Goal: Information Seeking & Learning: Learn about a topic

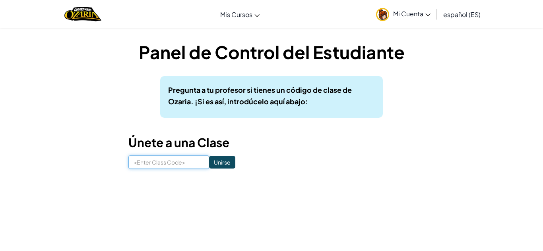
click at [151, 166] on input at bounding box center [168, 163] width 81 height 14
type input "LeafCitySky"
click at [228, 160] on input "Unirse" at bounding box center [222, 162] width 26 height 13
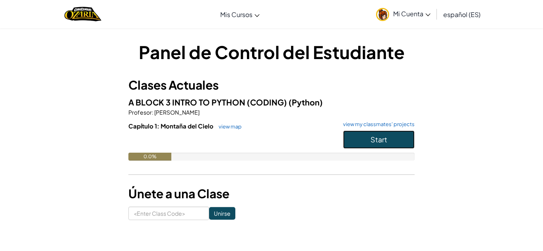
click at [362, 141] on button "Start" at bounding box center [379, 140] width 72 height 18
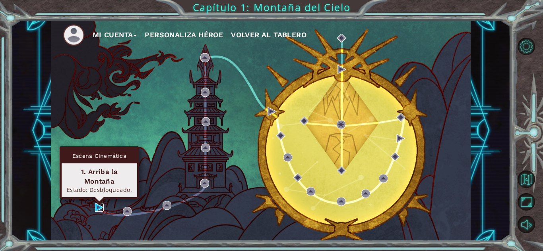
click at [97, 206] on img at bounding box center [99, 207] width 9 height 9
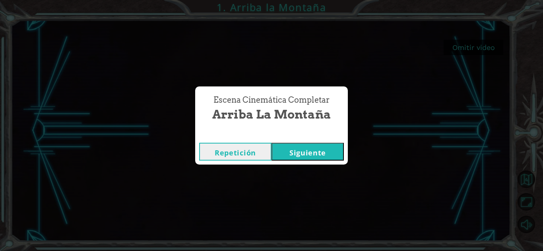
click at [301, 150] on button "Siguiente" at bounding box center [307, 152] width 72 height 18
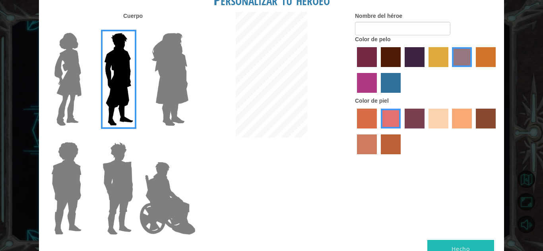
click at [70, 92] on img at bounding box center [67, 79] width 33 height 99
click at [85, 28] on input "Hero Connie" at bounding box center [85, 28] width 0 height 0
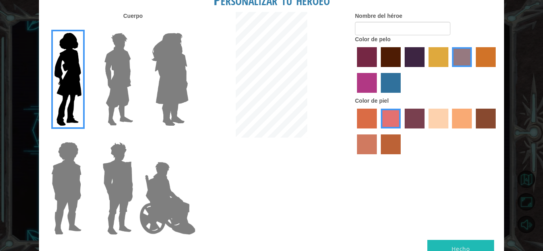
click at [436, 122] on label "sandy beach skin color" at bounding box center [438, 119] width 20 height 20
click at [425, 131] on input "sandy beach skin color" at bounding box center [425, 131] width 0 height 0
click at [458, 121] on label "tacao skin color" at bounding box center [462, 119] width 20 height 20
click at [449, 131] on input "tacao skin color" at bounding box center [449, 131] width 0 height 0
click at [386, 116] on label "froly skin color" at bounding box center [391, 119] width 20 height 20
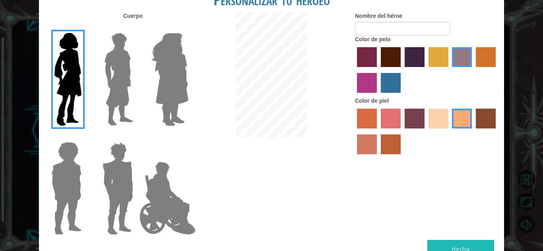
click at [378, 131] on input "froly skin color" at bounding box center [378, 131] width 0 height 0
click at [369, 114] on label "sorbus skin color" at bounding box center [367, 119] width 20 height 20
click at [354, 131] on input "sorbus skin color" at bounding box center [354, 131] width 0 height 0
click at [421, 120] on label "tosca skin color" at bounding box center [414, 119] width 20 height 20
click at [402, 131] on input "tosca skin color" at bounding box center [402, 131] width 0 height 0
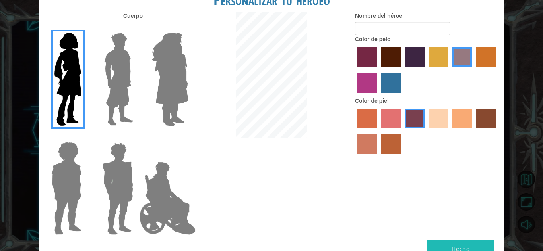
click at [444, 119] on label "sandy beach skin color" at bounding box center [438, 119] width 20 height 20
click at [425, 131] on input "sandy beach skin color" at bounding box center [425, 131] width 0 height 0
click at [387, 60] on label "maroon hair color" at bounding box center [391, 57] width 20 height 20
click at [378, 70] on input "maroon hair color" at bounding box center [378, 70] width 0 height 0
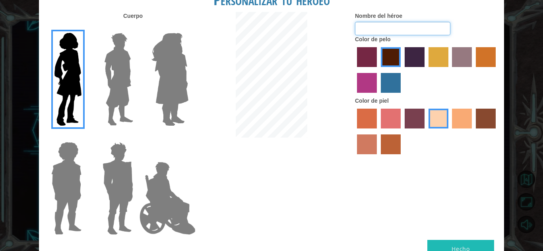
click at [396, 29] on input "Nombre del héroe" at bounding box center [402, 29] width 95 height 14
type input "[PERSON_NAME]"
click at [432, 243] on button "Hecho" at bounding box center [460, 249] width 67 height 18
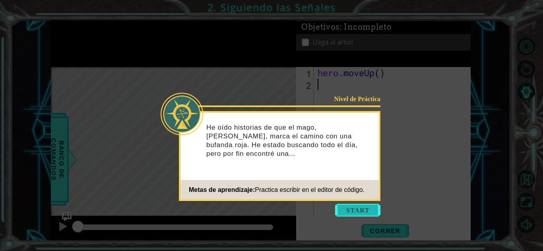
click at [350, 213] on button "Start" at bounding box center [357, 210] width 45 height 13
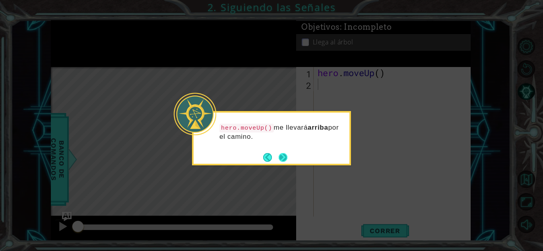
click at [282, 154] on button "Next" at bounding box center [282, 157] width 9 height 9
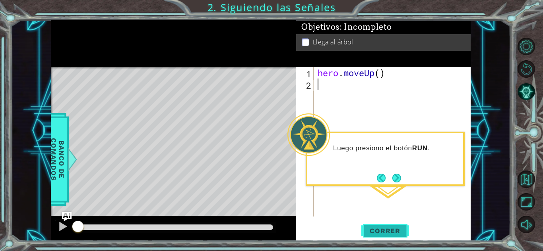
click at [385, 234] on span "Correr" at bounding box center [384, 231] width 46 height 8
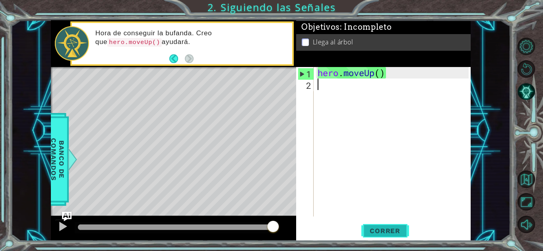
click at [392, 228] on span "Correr" at bounding box center [384, 231] width 46 height 8
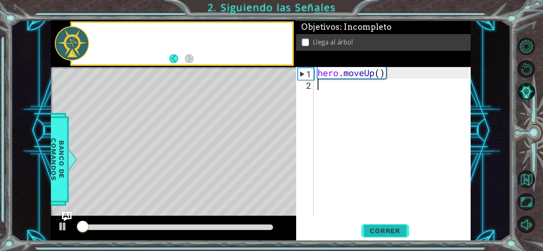
click at [392, 228] on span "Correr" at bounding box center [384, 231] width 46 height 8
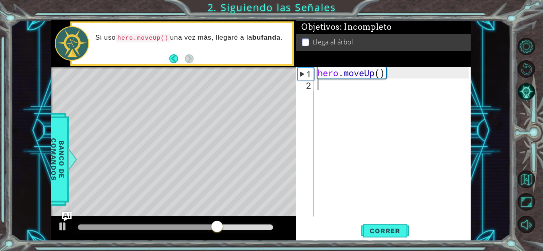
type textarea "h"
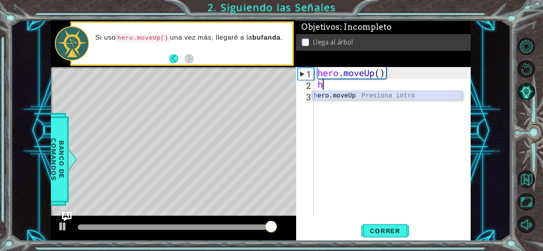
click at [381, 97] on div "h ero.moveUp Presiona intro" at bounding box center [387, 105] width 150 height 29
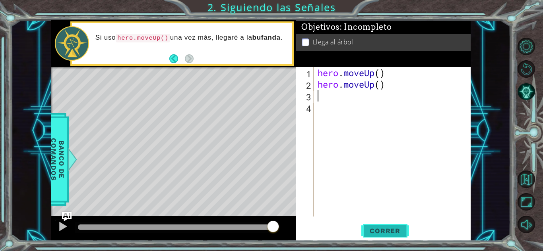
click at [376, 235] on span "Correr" at bounding box center [384, 231] width 46 height 8
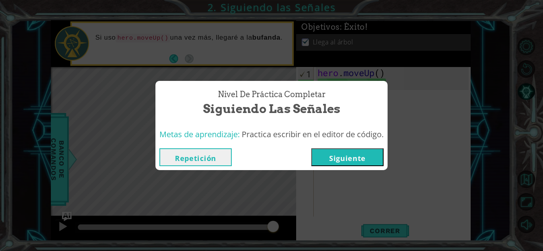
click at [358, 160] on button "Siguiente" at bounding box center [347, 158] width 72 height 18
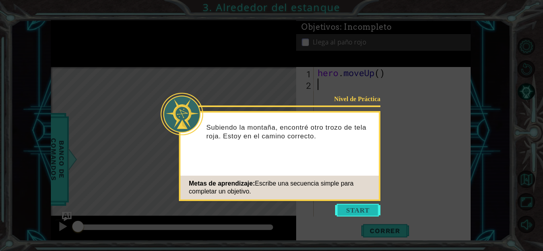
click at [359, 209] on button "Start" at bounding box center [357, 210] width 45 height 13
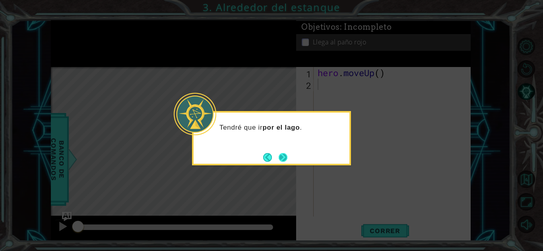
click at [287, 158] on button "Next" at bounding box center [282, 157] width 9 height 9
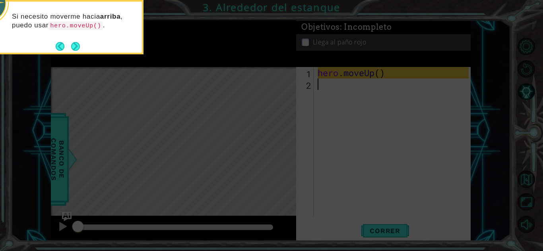
click at [160, 128] on icon at bounding box center [271, 38] width 543 height 428
click at [78, 48] on button "Next" at bounding box center [75, 46] width 9 height 9
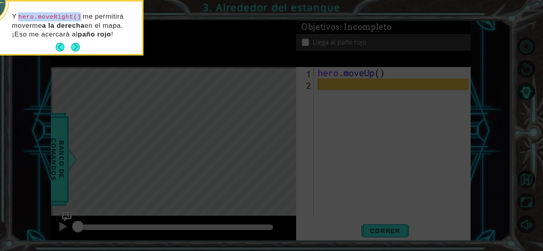
drag, startPoint x: 21, startPoint y: 18, endPoint x: 81, endPoint y: 18, distance: 60.4
click at [81, 18] on code "hero.moveRight()" at bounding box center [50, 17] width 66 height 9
copy code "hero.moveRight()"
click at [83, 64] on icon at bounding box center [271, 38] width 543 height 428
click at [76, 47] on button "Next" at bounding box center [75, 47] width 9 height 9
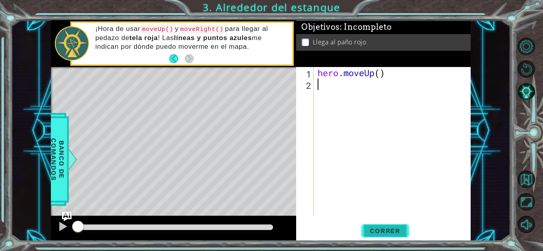
click at [375, 230] on span "Correr" at bounding box center [384, 231] width 46 height 8
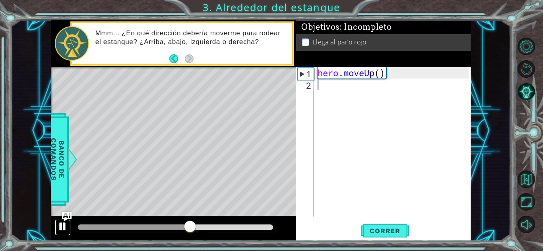
click at [61, 229] on div at bounding box center [63, 227] width 10 height 10
paste textarea "hero.moveRight()"
type textarea "hero.moveRight()"
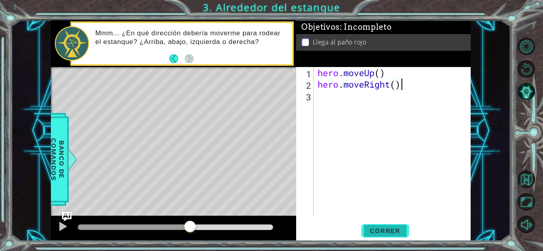
click at [386, 230] on span "Correr" at bounding box center [384, 231] width 46 height 8
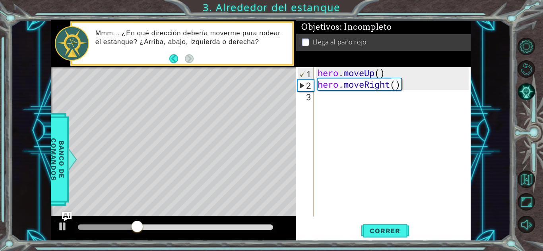
click at [326, 105] on div "hero . moveUp ( ) hero . moveRight ( )" at bounding box center [394, 153] width 157 height 173
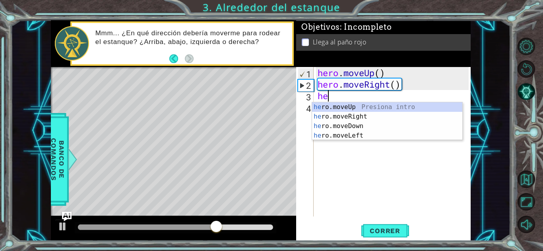
type textarea "her"
click at [330, 108] on div "her o.moveUp Presiona intro her o.moveRight Presiona intro her o.moveDown Presi…" at bounding box center [387, 130] width 150 height 57
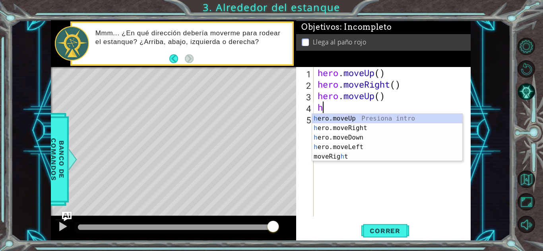
type textarea "he"
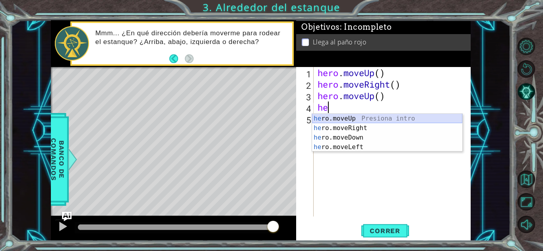
click at [362, 117] on div "he ro.moveUp Presiona intro he ro.moveRight Presiona intro he ro.moveDown Presi…" at bounding box center [387, 142] width 150 height 57
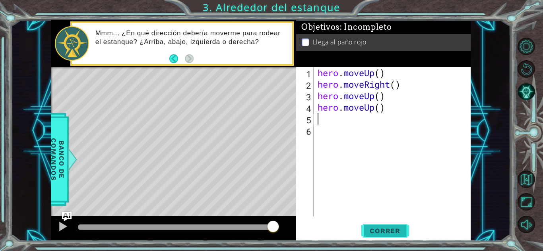
click at [386, 235] on span "Correr" at bounding box center [384, 231] width 46 height 8
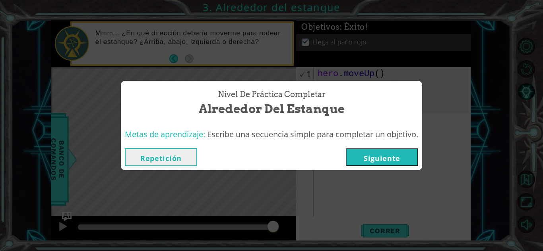
click at [379, 159] on button "Siguiente" at bounding box center [382, 158] width 72 height 18
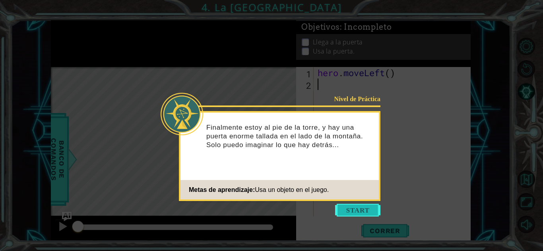
click at [342, 207] on button "Start" at bounding box center [357, 210] width 45 height 13
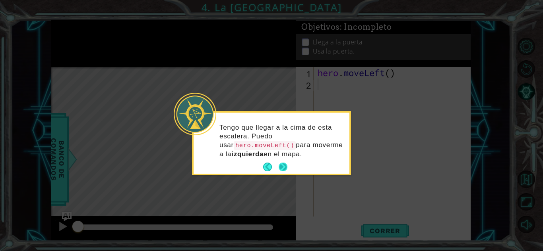
click at [282, 167] on button "Next" at bounding box center [282, 167] width 9 height 9
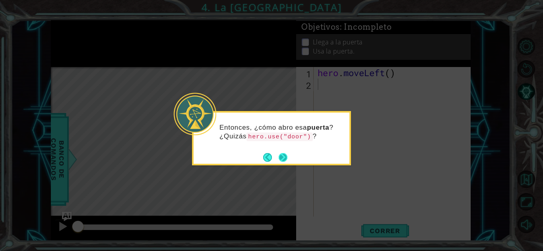
click at [284, 154] on button "Next" at bounding box center [283, 157] width 12 height 12
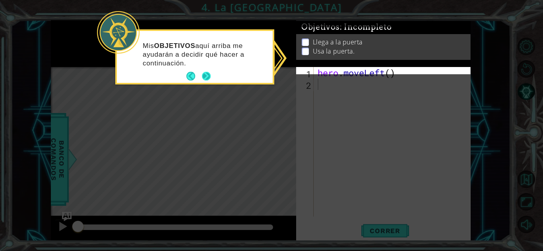
click at [208, 81] on footer at bounding box center [198, 76] width 24 height 12
click at [205, 76] on button "Next" at bounding box center [206, 76] width 9 height 9
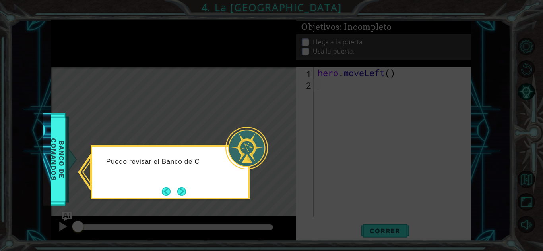
click at [227, 113] on icon at bounding box center [271, 125] width 543 height 251
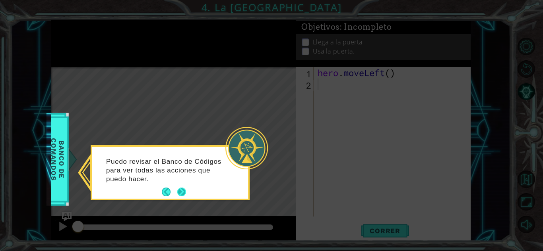
click at [184, 190] on button "Next" at bounding box center [181, 192] width 9 height 9
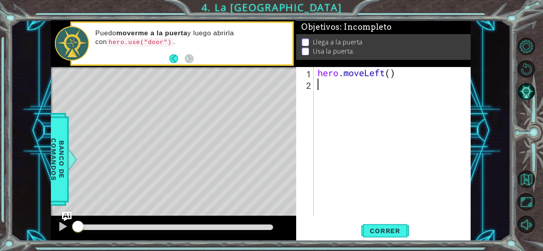
type textarea "h"
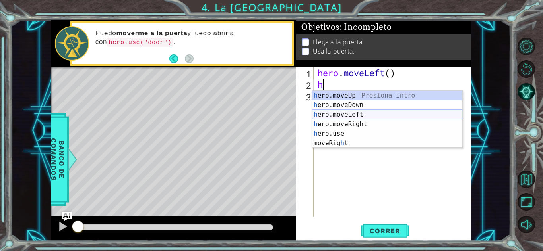
click at [319, 119] on div "h ero.moveUp Presiona intro h ero.moveDown Presiona intro h ero.moveLeft Presio…" at bounding box center [387, 129] width 150 height 76
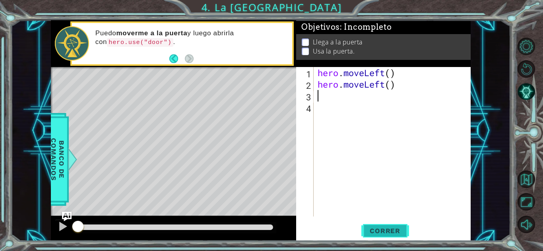
click at [383, 229] on span "Correr" at bounding box center [384, 231] width 46 height 8
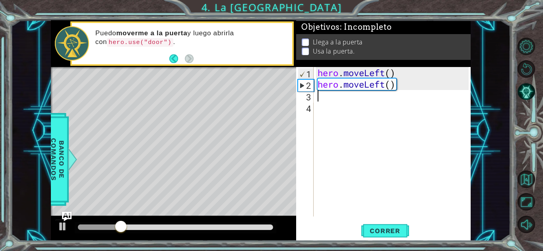
type textarea "h"
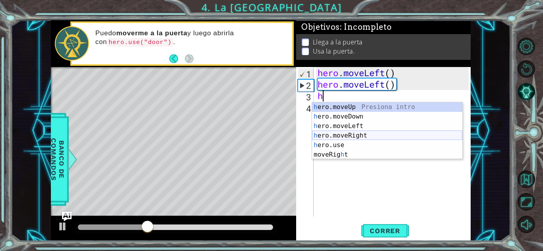
click at [346, 137] on div "h ero.moveUp Presiona intro h ero.moveDown Presiona intro h ero.moveLeft Presio…" at bounding box center [387, 140] width 150 height 76
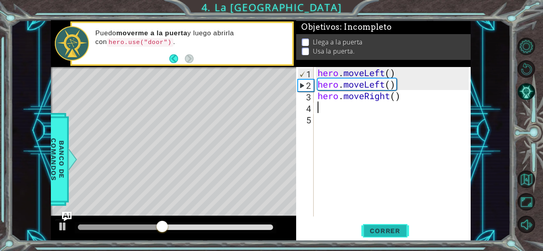
click at [392, 232] on span "Correr" at bounding box center [384, 231] width 46 height 8
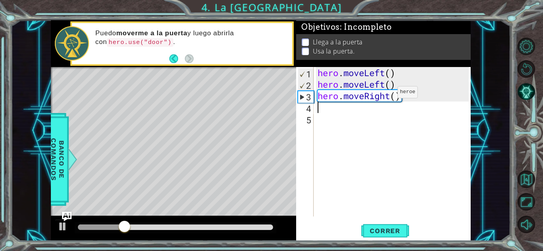
click at [385, 94] on div "hero . moveLeft ( ) hero . moveLeft ( ) hero . moveRight ( )" at bounding box center [394, 153] width 157 height 173
type textarea "hero.moveRight()"
click at [385, 94] on div "hero . moveLeft ( ) hero . moveLeft ( ) hero . moveRight ( )" at bounding box center [394, 153] width 157 height 173
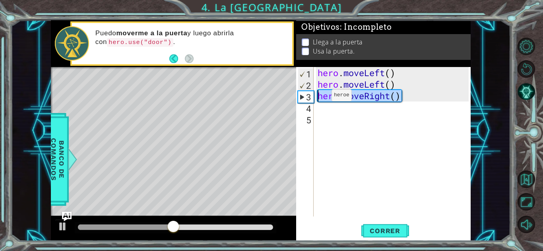
drag, startPoint x: 404, startPoint y: 99, endPoint x: 318, endPoint y: 97, distance: 86.6
click at [318, 97] on div "hero . moveLeft ( ) hero . moveLeft ( ) hero . moveRight ( )" at bounding box center [394, 153] width 157 height 173
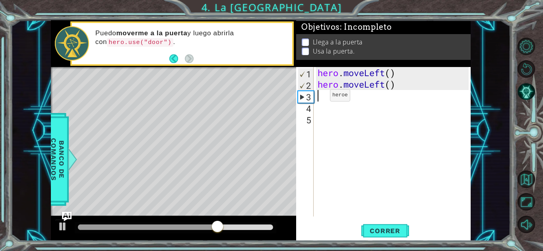
type textarea "h"
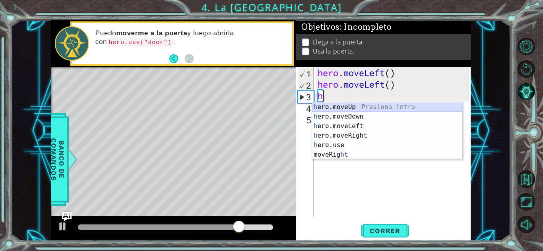
click at [353, 107] on div "h ero.moveUp Presiona intro h ero.moveDown Presiona intro h ero.moveLeft Presio…" at bounding box center [387, 140] width 150 height 76
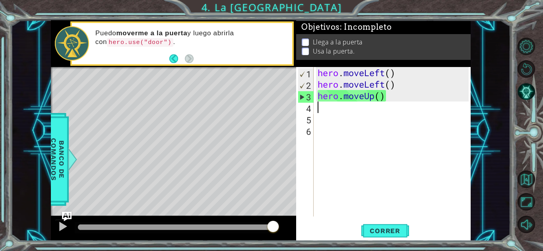
type textarea "h"
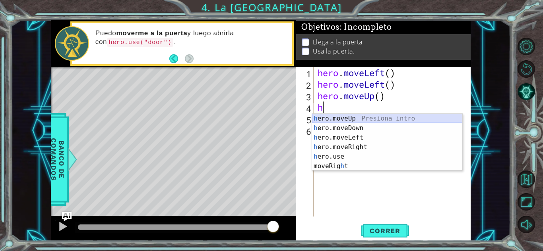
click at [344, 118] on div "h ero.moveUp Presiona intro h ero.moveDown Presiona intro h ero.moveLeft Presio…" at bounding box center [387, 152] width 150 height 76
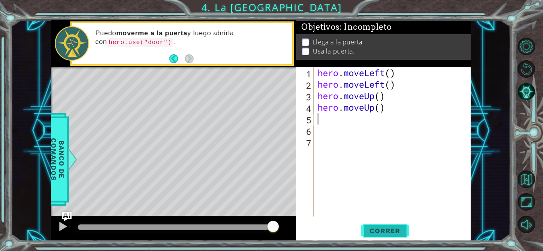
click at [382, 230] on span "Correr" at bounding box center [384, 231] width 46 height 8
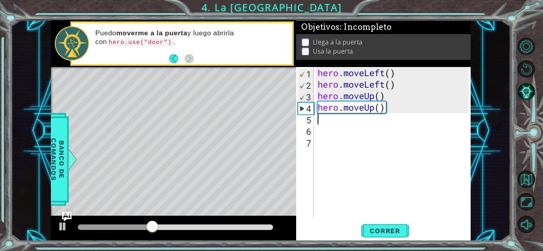
type textarea "h"
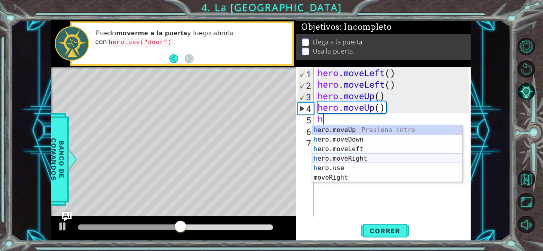
click at [365, 159] on div "h ero.moveUp Presiona intro h ero.moveDown Presiona intro h ero.moveLeft Presio…" at bounding box center [387, 164] width 150 height 76
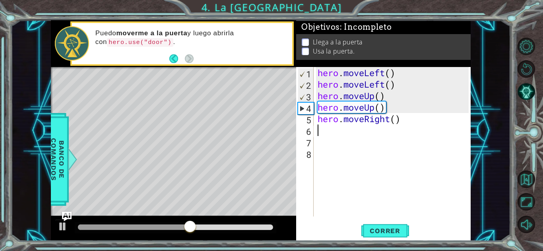
type textarea "h"
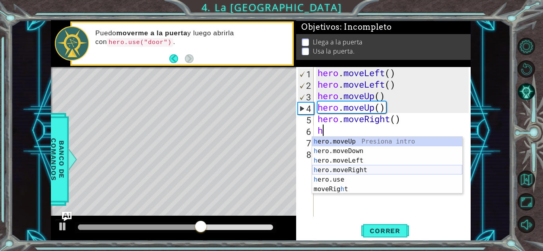
click at [349, 170] on div "h ero.moveUp Presiona intro h ero.moveDown Presiona intro h ero.moveLeft Presio…" at bounding box center [387, 175] width 150 height 76
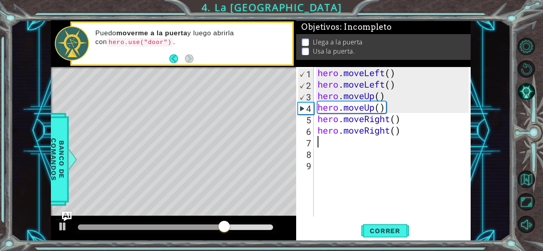
type textarea "h"
click at [385, 234] on span "Correr" at bounding box center [384, 231] width 46 height 8
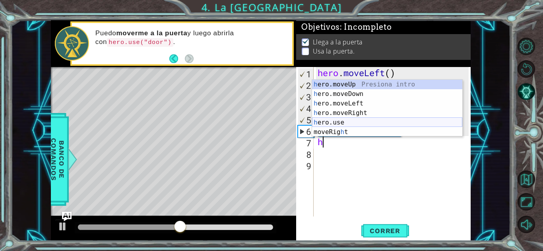
click at [330, 119] on div "h ero.moveUp Presiona intro h ero.moveDown Presiona intro h ero.moveLeft Presio…" at bounding box center [387, 118] width 150 height 76
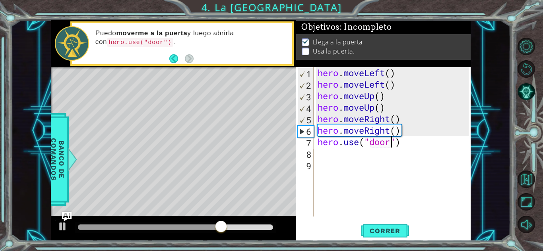
scroll to position [0, 3]
type textarea "hero.use("door")"
click at [394, 225] on button "Correr" at bounding box center [385, 230] width 48 height 17
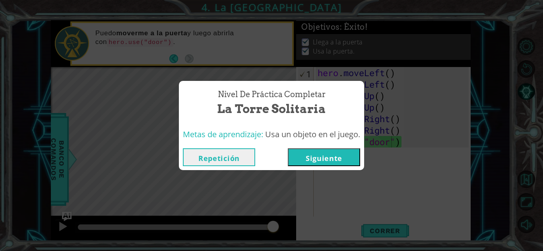
click at [308, 160] on button "Siguiente" at bounding box center [324, 158] width 72 height 18
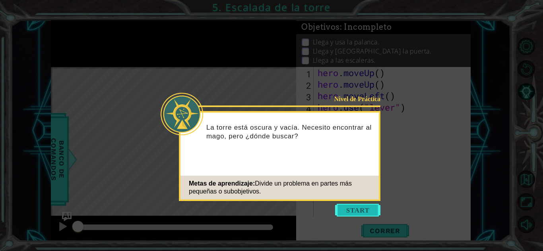
click at [347, 205] on button "Start" at bounding box center [357, 210] width 45 height 13
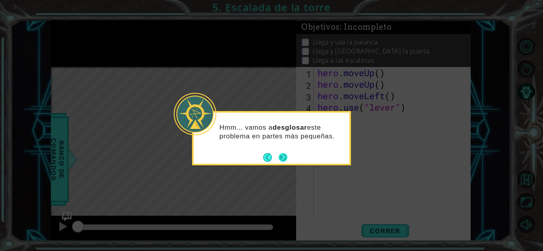
click at [284, 157] on button "Next" at bounding box center [282, 157] width 9 height 9
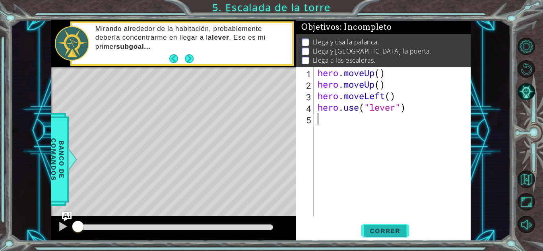
click at [382, 232] on span "Correr" at bounding box center [384, 231] width 46 height 8
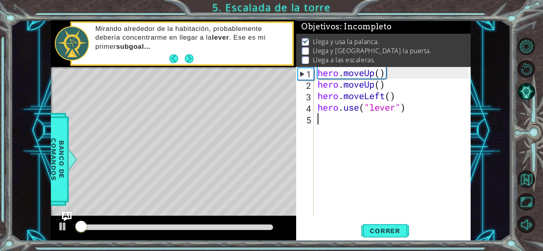
scroll to position [1, 0]
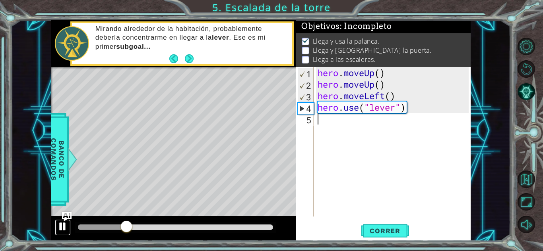
click at [62, 228] on div at bounding box center [63, 227] width 10 height 10
type textarea "h"
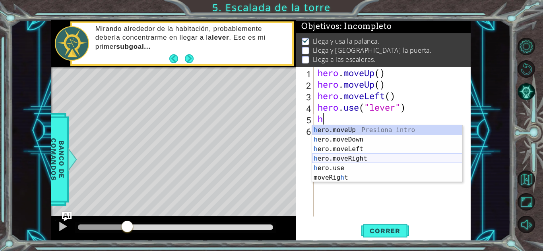
click at [392, 156] on div "h ero.moveUp Presiona intro h ero.moveDown Presiona intro h ero.moveLeft Presio…" at bounding box center [387, 164] width 150 height 76
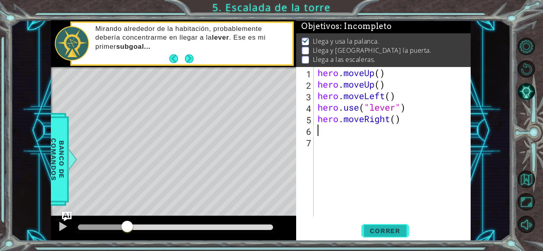
click at [383, 237] on button "Correr" at bounding box center [385, 230] width 48 height 17
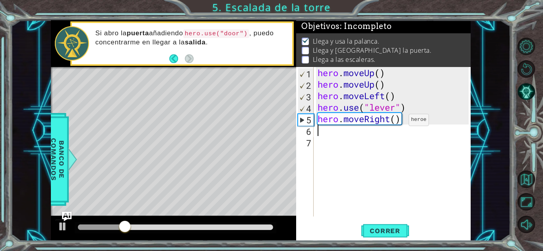
click at [396, 122] on div "hero . moveUp ( ) hero . moveUp ( ) hero . moveLeft ( ) hero . use ( "lever" ) …" at bounding box center [394, 153] width 157 height 173
click at [390, 227] on span "Correr" at bounding box center [384, 231] width 46 height 8
type textarea "hero.moveRight(3)"
click at [382, 233] on span "Correr" at bounding box center [384, 231] width 46 height 8
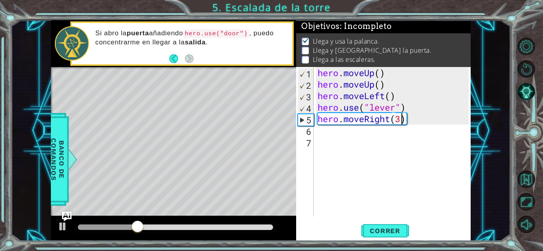
click at [326, 134] on div "hero . moveUp ( ) hero . moveUp ( ) hero . moveLeft ( ) hero . use ( "lever" ) …" at bounding box center [394, 153] width 157 height 173
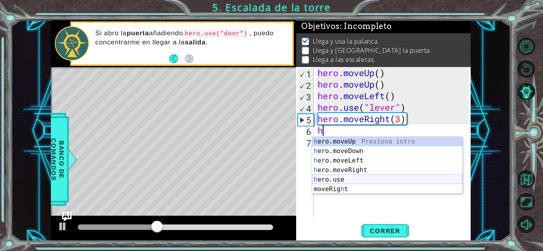
click at [334, 180] on div "h ero.moveUp Presiona intro h ero.moveDown Presiona intro h ero.moveLeft Presio…" at bounding box center [387, 175] width 150 height 76
type textarea "hero.use("name")"
click at [334, 180] on div "hero . moveUp ( ) hero . moveUp ( ) hero . moveLeft ( ) hero . use ( "lever" ) …" at bounding box center [394, 153] width 157 height 173
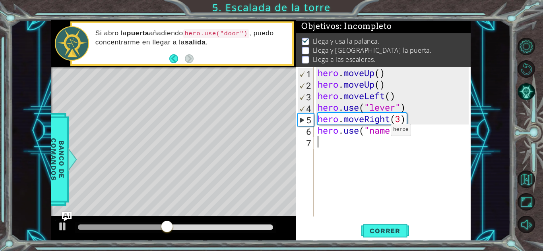
click at [378, 132] on div "hero . moveUp ( ) hero . moveUp ( ) hero . moveLeft ( ) hero . use ( "lever" ) …" at bounding box center [394, 153] width 157 height 173
click at [388, 133] on div "hero . moveUp ( ) hero . moveUp ( ) hero . moveLeft ( ) hero . use ( "lever" ) …" at bounding box center [394, 153] width 157 height 173
click at [391, 130] on div "hero . moveUp ( ) hero . moveUp ( ) hero . moveLeft ( ) hero . use ( "lever" ) …" at bounding box center [394, 153] width 157 height 173
type textarea "hero.use("door")"
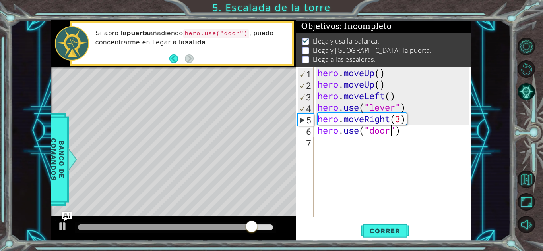
click at [339, 142] on div "hero . moveUp ( ) hero . moveUp ( ) hero . moveLeft ( ) hero . use ( "lever" ) …" at bounding box center [394, 153] width 157 height 173
type textarea "h"
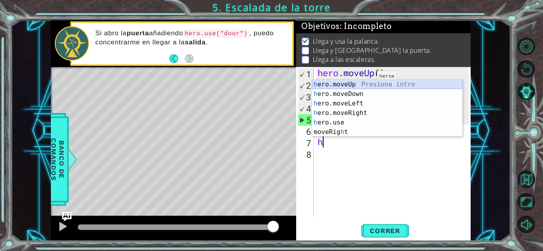
click at [365, 83] on div "h ero.moveUp Presiona intro h ero.moveDown Presiona intro h ero.moveLeft Presio…" at bounding box center [387, 118] width 150 height 76
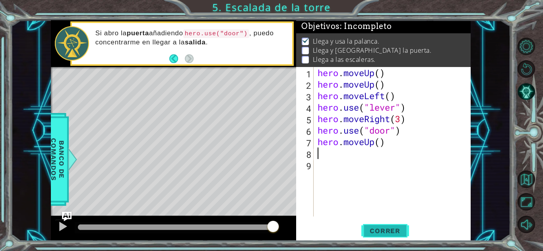
click at [379, 230] on span "Correr" at bounding box center [384, 231] width 46 height 8
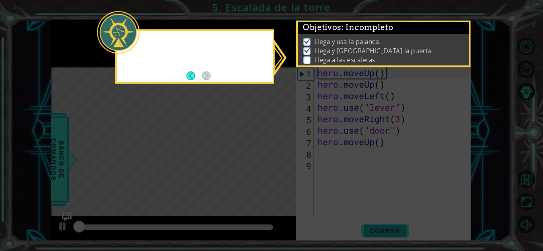
scroll to position [1, 0]
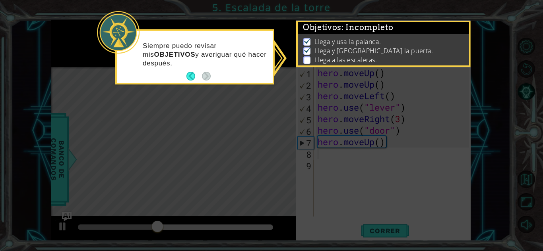
click at [379, 141] on icon at bounding box center [271, 125] width 543 height 251
click at [235, 72] on div "Siempre puedo revisar mis OBJETIVOS y averiguar qué hacer después." at bounding box center [195, 58] width 156 height 49
click at [193, 75] on button "Back" at bounding box center [193, 76] width 15 height 9
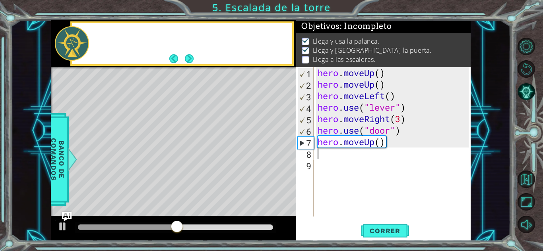
scroll to position [0, 0]
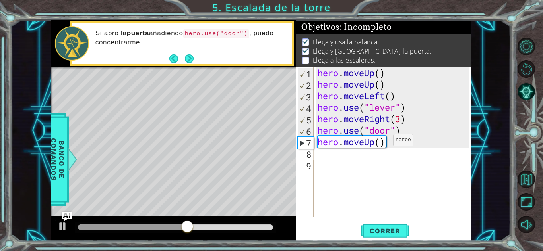
click at [381, 142] on div "hero . moveUp ( ) hero . moveUp ( ) hero . moveLeft ( ) hero . use ( "lever" ) …" at bounding box center [394, 153] width 157 height 173
type textarea "hero.moveUp(2)"
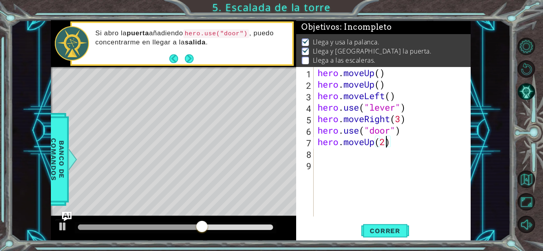
scroll to position [0, 3]
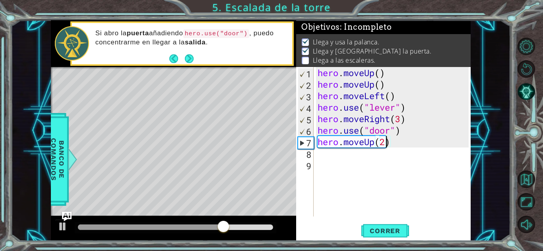
click at [342, 156] on div "hero . moveUp ( ) hero . moveUp ( ) hero . moveLeft ( ) hero . use ( "lever" ) …" at bounding box center [394, 153] width 157 height 173
type textarea "h"
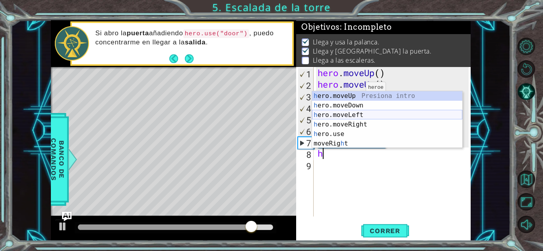
click at [358, 114] on div "h ero.moveUp Presiona intro h ero.moveDown Presiona intro h ero.moveLeft Presio…" at bounding box center [387, 129] width 150 height 76
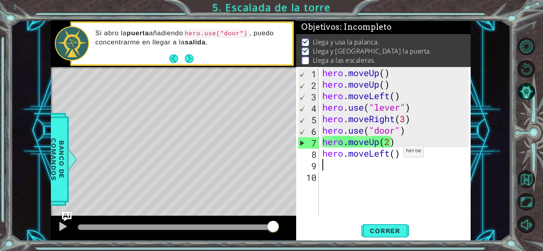
click at [396, 153] on div "hero . moveUp ( ) hero . moveUp ( ) hero . moveLeft ( ) hero . use ( "lever" ) …" at bounding box center [397, 153] width 152 height 173
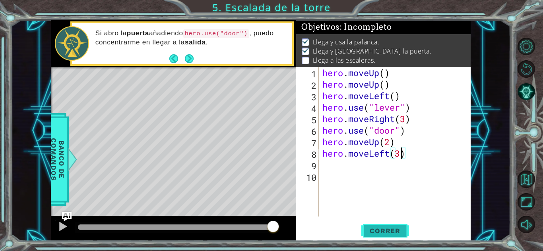
type textarea "hero.moveLeft(3)"
click at [391, 226] on button "Correr" at bounding box center [385, 230] width 48 height 17
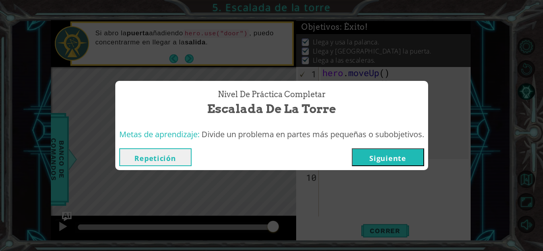
click at [402, 150] on button "Siguiente" at bounding box center [388, 158] width 72 height 18
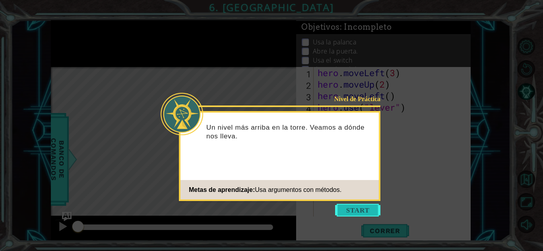
click at [360, 208] on button "Start" at bounding box center [357, 210] width 45 height 13
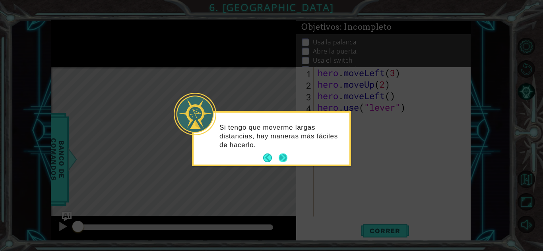
click at [284, 162] on button "Next" at bounding box center [282, 158] width 9 height 9
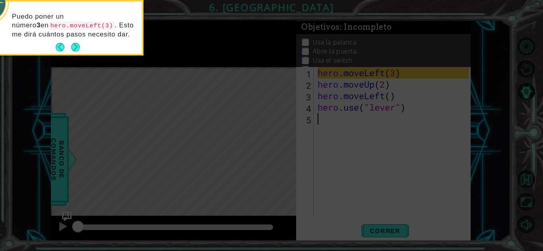
click at [284, 163] on icon at bounding box center [271, 38] width 543 height 428
click at [75, 50] on button "Next" at bounding box center [75, 47] width 9 height 9
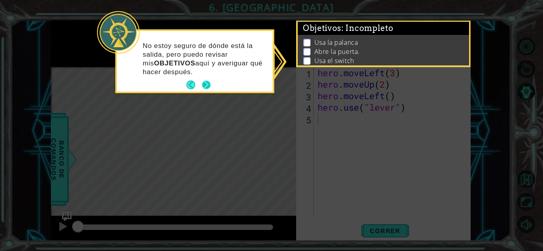
click at [210, 85] on button "Next" at bounding box center [206, 85] width 9 height 9
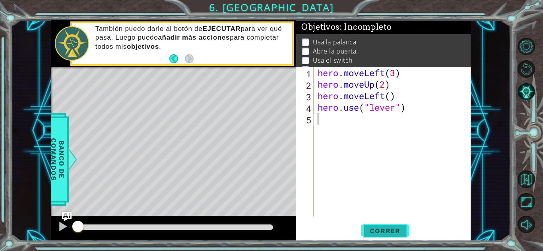
click at [407, 230] on span "Correr" at bounding box center [384, 231] width 46 height 8
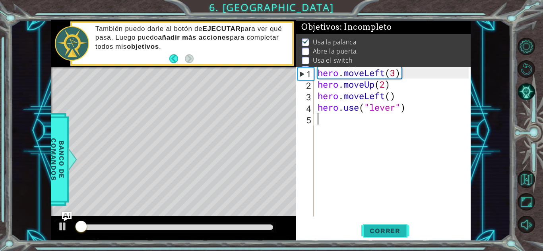
click at [390, 227] on span "Correr" at bounding box center [384, 231] width 46 height 8
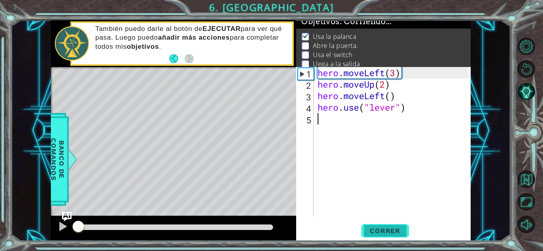
scroll to position [6, 0]
click at [390, 227] on span "Correr" at bounding box center [384, 231] width 46 height 8
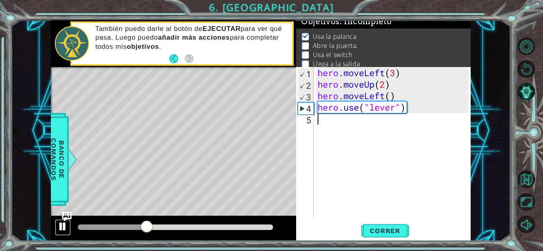
click at [63, 228] on div at bounding box center [63, 227] width 10 height 10
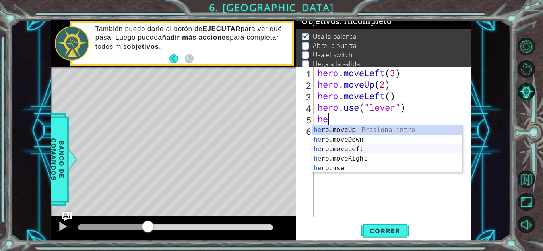
click at [350, 151] on div "he ro.moveUp Presiona intro he ro.moveDown Presiona intro he ro.moveLeft Presio…" at bounding box center [387, 159] width 150 height 67
type textarea "hero.moveLeft(1)"
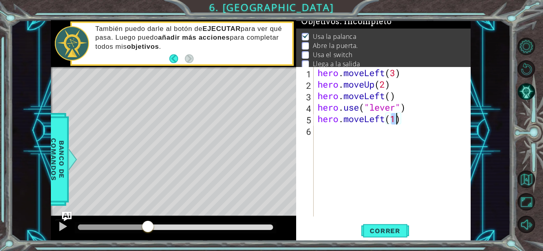
click at [339, 133] on div "hero . moveLeft ( 3 ) hero . moveUp ( 2 ) hero . moveLeft ( ) hero . use ( "lev…" at bounding box center [394, 153] width 157 height 173
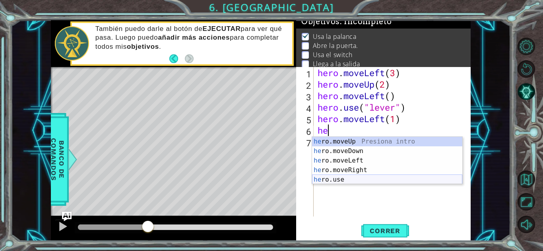
click at [350, 181] on div "he ro.moveUp Presiona intro he ro.moveDown Presiona intro he ro.moveLeft Presio…" at bounding box center [387, 170] width 150 height 67
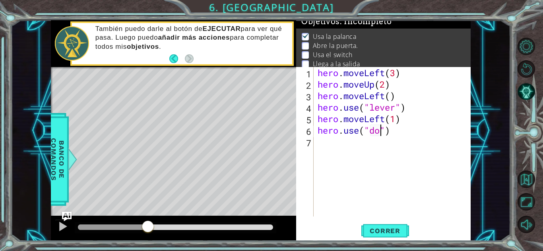
type textarea "hero.use("door")"
click at [340, 141] on div "hero . moveLeft ( 3 ) hero . moveUp ( 2 ) hero . moveLeft ( ) hero . use ( "lev…" at bounding box center [394, 153] width 157 height 173
click at [385, 230] on span "Correr" at bounding box center [384, 231] width 46 height 8
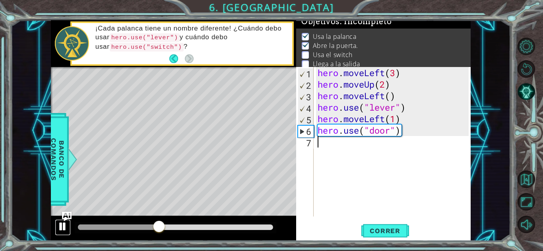
click at [63, 226] on div at bounding box center [63, 227] width 10 height 10
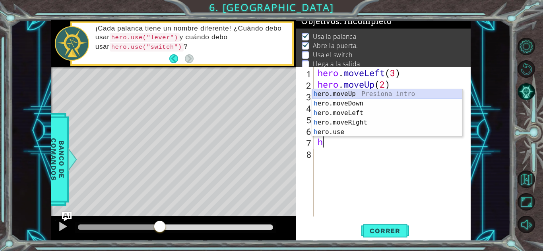
click at [351, 96] on div "h ero.moveUp Presiona intro h ero.moveDown Presiona intro h ero.moveLeft Presio…" at bounding box center [387, 122] width 150 height 67
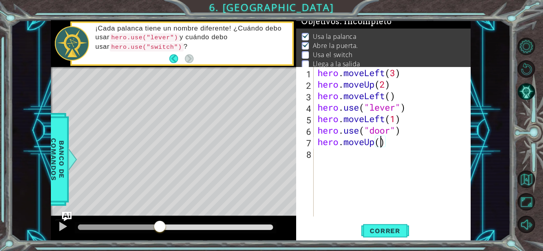
scroll to position [0, 3]
type textarea "hero.moveUp(2)"
click at [320, 156] on div "hero . moveLeft ( 3 ) hero . moveUp ( 2 ) hero . moveLeft ( ) hero . use ( "lev…" at bounding box center [394, 153] width 157 height 173
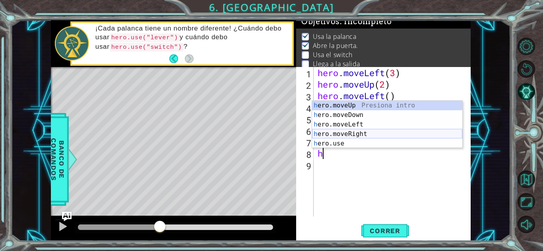
click at [354, 134] on div "h ero.moveUp Presiona intro h ero.moveDown Presiona intro h ero.moveLeft Presio…" at bounding box center [387, 134] width 150 height 67
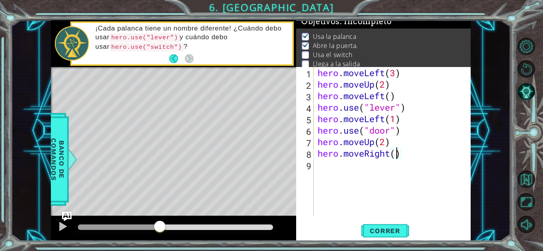
type textarea "hero.moveRight(2)"
click at [328, 162] on div "hero . moveLeft ( 3 ) hero . moveUp ( 2 ) hero . moveLeft ( ) hero . use ( "lev…" at bounding box center [394, 153] width 157 height 173
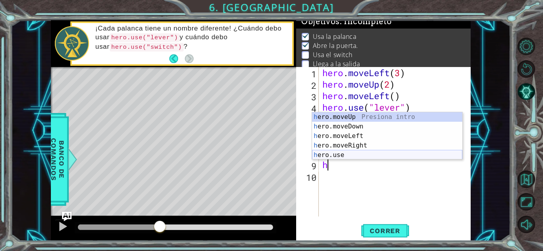
click at [341, 154] on div "h ero.moveUp Presiona intro h ero.moveDown Presiona intro h ero.moveLeft Presio…" at bounding box center [387, 145] width 150 height 67
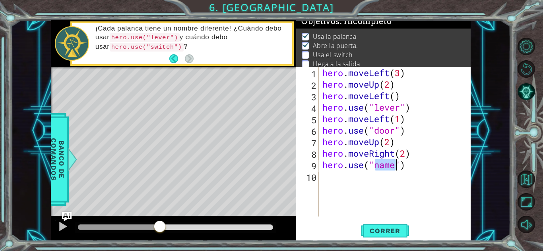
click at [181, 118] on div "Level Map" at bounding box center [234, 184] width 367 height 234
click at [382, 164] on div "hero . moveLeft ( 3 ) hero . moveUp ( 2 ) hero . moveLeft ( ) hero . use ( "lev…" at bounding box center [395, 142] width 148 height 150
click at [394, 163] on div "hero . moveLeft ( 3 ) hero . moveUp ( 2 ) hero . moveLeft ( ) hero . use ( "lev…" at bounding box center [397, 153] width 152 height 173
type textarea "hero.use("switch")"
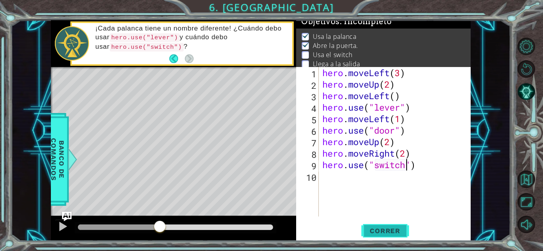
click at [385, 229] on span "Correr" at bounding box center [384, 231] width 46 height 8
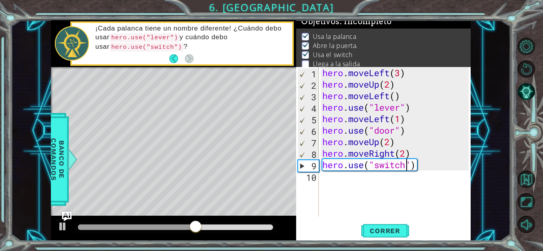
click at [334, 178] on div "hero . moveLeft ( 3 ) hero . moveUp ( 2 ) hero . moveLeft ( ) hero . use ( "lev…" at bounding box center [397, 153] width 152 height 173
type textarea "h"
click at [404, 156] on div "hero . moveLeft ( 3 ) hero . moveUp ( 2 ) hero . moveLeft ( ) hero . use ( "lev…" at bounding box center [397, 153] width 152 height 173
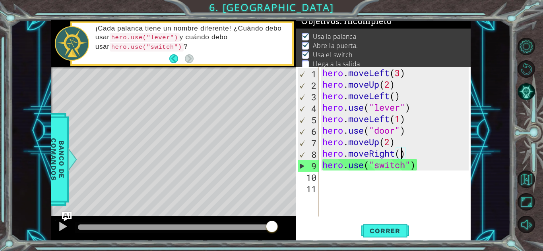
type textarea "hero.moveRight(2)"
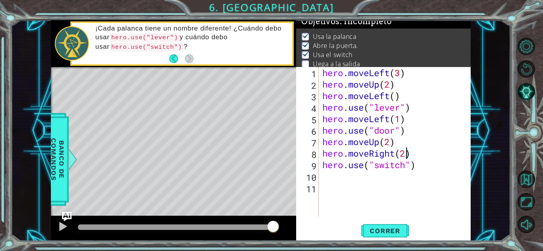
click at [330, 178] on div "hero . moveLeft ( 3 ) hero . moveUp ( 2 ) hero . moveLeft ( ) hero . use ( "lev…" at bounding box center [397, 153] width 152 height 173
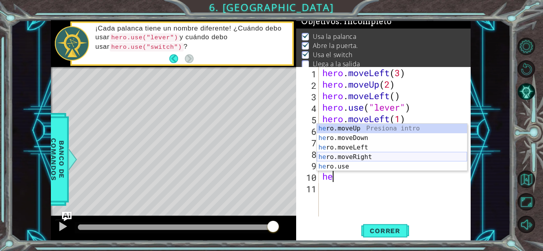
click at [363, 155] on div "he ro.moveUp Presiona intro he ro.moveDown Presiona intro he ro.moveLeft Presio…" at bounding box center [392, 157] width 150 height 67
type textarea "hero.moveRight(1)"
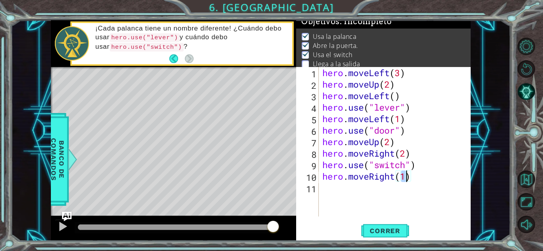
click at [329, 189] on div "hero . moveLeft ( 3 ) hero . moveUp ( 2 ) hero . moveLeft ( ) hero . use ( "lev…" at bounding box center [397, 153] width 152 height 173
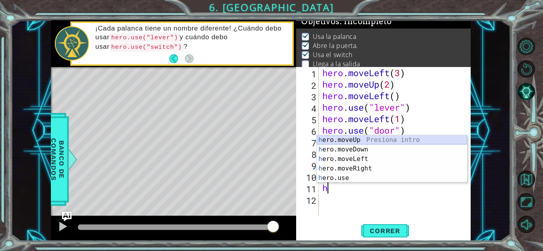
click at [361, 139] on div "h ero.moveUp Presiona intro h ero.moveDown Presiona intro h ero.moveLeft Presio…" at bounding box center [392, 168] width 150 height 67
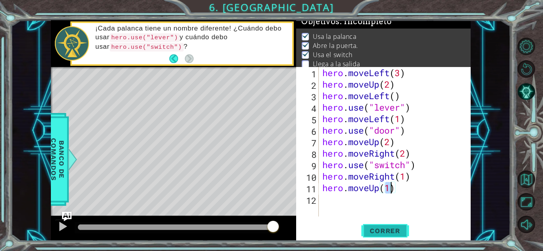
type textarea "hero.moveUp(1)"
click at [381, 230] on span "Correr" at bounding box center [384, 231] width 46 height 8
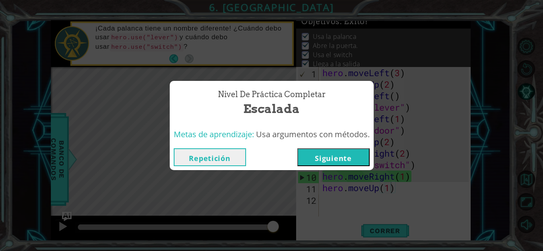
click at [345, 155] on button "Siguiente" at bounding box center [333, 158] width 72 height 18
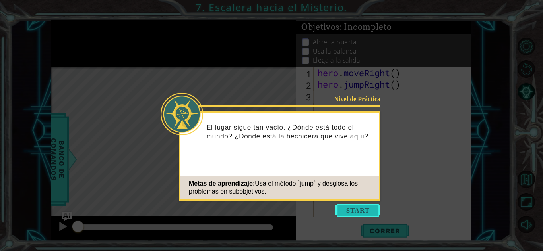
click at [347, 209] on button "Start" at bounding box center [357, 210] width 45 height 13
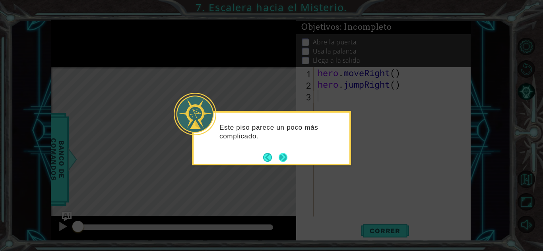
click at [283, 154] on button "Next" at bounding box center [282, 157] width 9 height 9
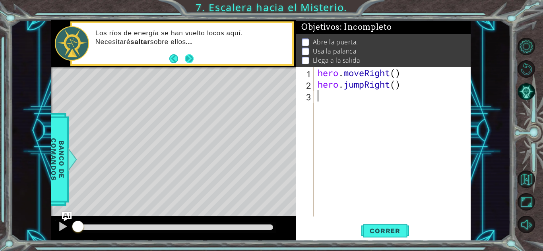
click at [187, 54] on button "Next" at bounding box center [189, 58] width 9 height 9
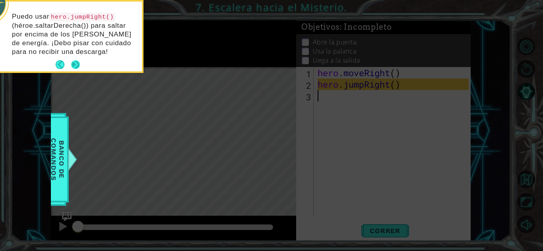
click at [75, 65] on button "Next" at bounding box center [75, 64] width 9 height 9
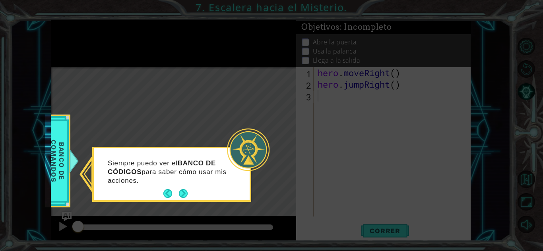
click at [183, 142] on icon at bounding box center [271, 125] width 543 height 251
click at [183, 193] on button "Next" at bounding box center [183, 193] width 9 height 9
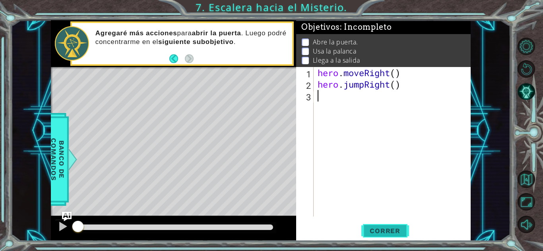
click at [396, 229] on span "Correr" at bounding box center [384, 231] width 46 height 8
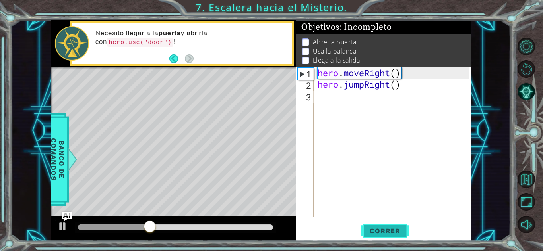
click at [380, 229] on span "Correr" at bounding box center [384, 231] width 46 height 8
click at [62, 228] on div at bounding box center [63, 227] width 10 height 10
type textarea "h"
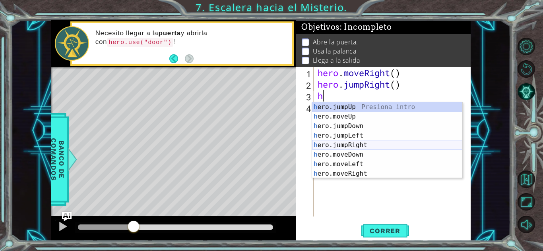
click at [332, 141] on div "h ero.jumpUp Presiona intro h ero.moveUp Presiona intro h ero.jumpDown Presiona…" at bounding box center [387, 149] width 150 height 95
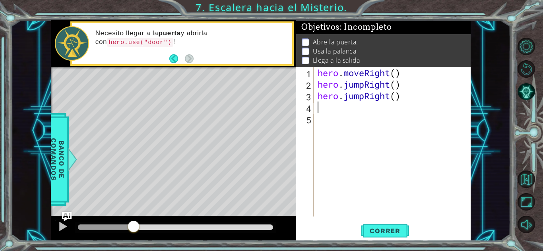
click at [400, 95] on div "hero . moveRight ( ) hero . jumpRight ( ) hero . jumpRight ( )" at bounding box center [394, 153] width 157 height 173
type textarea "hero.jumpRight()"
click at [334, 106] on div "hero . moveRight ( ) hero . jumpRight ( ) hero . jumpRight ( )" at bounding box center [394, 153] width 157 height 173
type textarea "h"
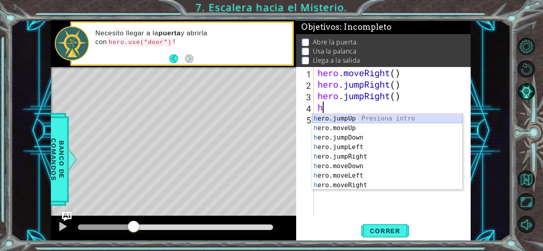
click at [358, 118] on div "h ero.jumpUp Presiona intro h ero.moveUp Presiona intro h ero.jumpDown Presiona…" at bounding box center [387, 161] width 150 height 95
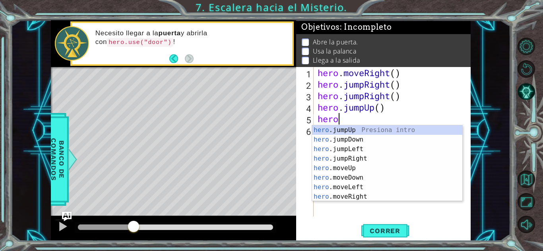
scroll to position [0, 1]
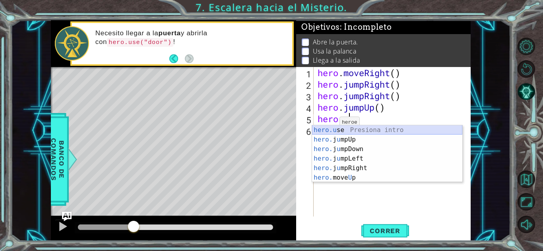
click at [328, 126] on div "hero.u se Presiona intro hero. j u mpUp Presiona intro hero. j u mpDown Presion…" at bounding box center [387, 164] width 150 height 76
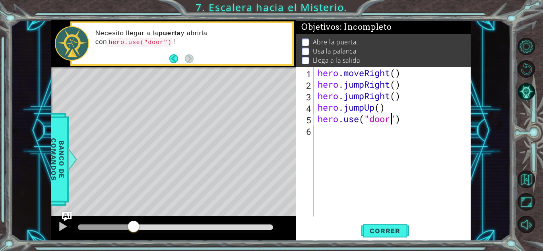
scroll to position [0, 3]
click at [386, 234] on span "Correr" at bounding box center [384, 231] width 46 height 8
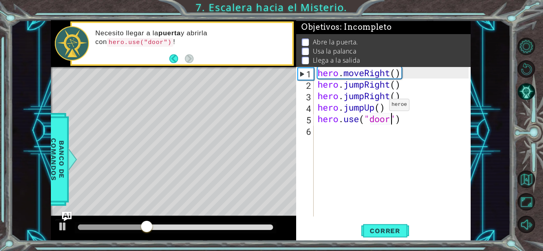
click at [377, 107] on div "hero . moveRight ( ) hero . jumpRight ( ) hero . jumpRight ( ) hero . jumpUp ( …" at bounding box center [394, 153] width 157 height 173
click at [387, 108] on div "hero . moveRight ( ) hero . jumpRight ( ) hero . jumpRight ( ) hero . jumpUp ( …" at bounding box center [394, 153] width 157 height 173
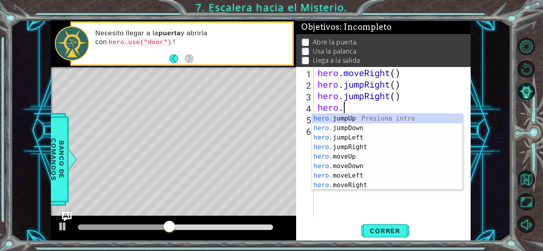
scroll to position [0, 1]
click at [364, 186] on div "hero. jumpUp Presiona intro hero. jumpDown Presiona intro hero. jumpLeft Presio…" at bounding box center [387, 161] width 150 height 95
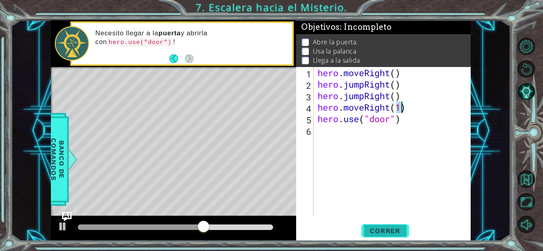
click at [375, 230] on span "Correr" at bounding box center [384, 231] width 46 height 8
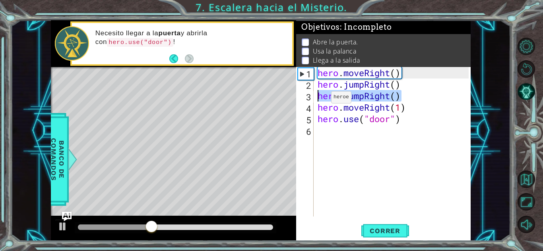
drag, startPoint x: 403, startPoint y: 97, endPoint x: 319, endPoint y: 99, distance: 84.6
click at [319, 99] on div "hero . moveRight ( ) hero . jumpRight ( ) hero . jumpRight ( ) hero . moveRight…" at bounding box center [394, 153] width 157 height 173
type textarea "hero.jumpRight()"
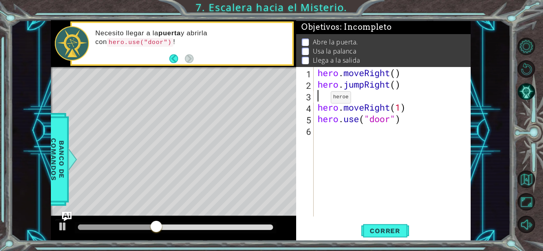
scroll to position [0, 0]
type textarea "hero.jumpRight()"
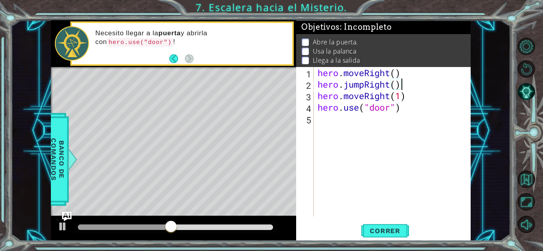
click at [327, 127] on div "hero . moveRight ( ) hero . jumpRight ( ) hero . moveRight ( 1 ) hero . use ( "…" at bounding box center [394, 153] width 157 height 173
click at [390, 228] on span "Correr" at bounding box center [384, 231] width 46 height 8
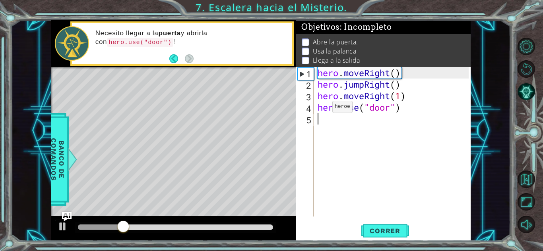
click at [320, 109] on div "hero . moveRight ( ) hero . jumpRight ( ) hero . moveRight ( 1 ) hero . use ( "…" at bounding box center [394, 153] width 157 height 173
type textarea "hero.use("door")"
click at [317, 108] on div "hero . moveRight ( ) hero . jumpRight ( ) hero . moveRight ( 1 ) hero . use ( "…" at bounding box center [394, 153] width 157 height 173
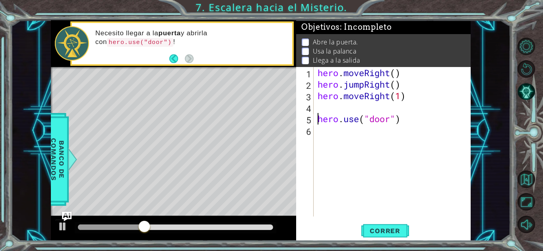
click at [318, 104] on div "hero . moveRight ( ) hero . jumpRight ( ) hero . moveRight ( 1 ) hero . use ( "…" at bounding box center [394, 153] width 157 height 173
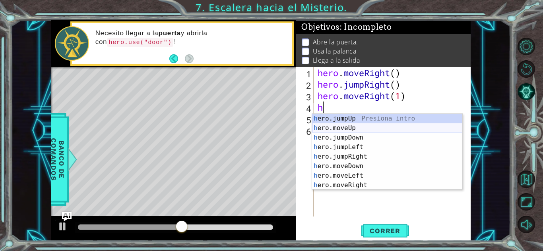
click at [360, 129] on div "h ero.jumpUp Presiona intro h ero.moveUp Presiona intro h ero.jumpDown Presiona…" at bounding box center [387, 161] width 150 height 95
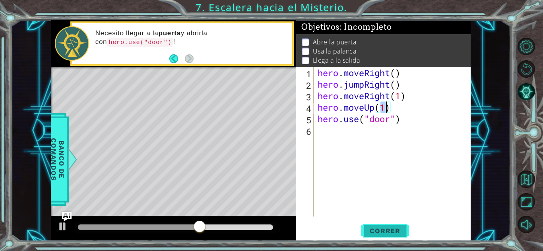
type textarea "hero.moveUp(1)"
click at [385, 232] on span "Correr" at bounding box center [384, 231] width 46 height 8
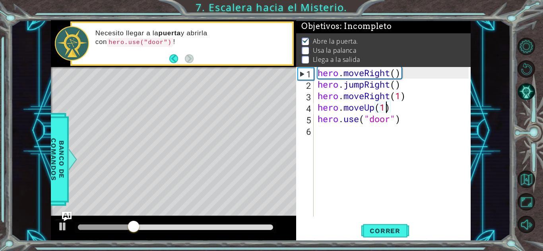
click at [327, 129] on div "hero . moveRight ( ) hero . jumpRight ( ) hero . moveRight ( 1 ) hero . moveUp …" at bounding box center [394, 153] width 157 height 173
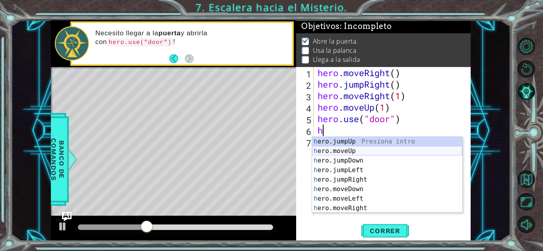
click at [342, 149] on div "h ero.jumpUp Presiona intro h ero.moveUp Presiona intro h ero.jumpDown Presiona…" at bounding box center [387, 184] width 150 height 95
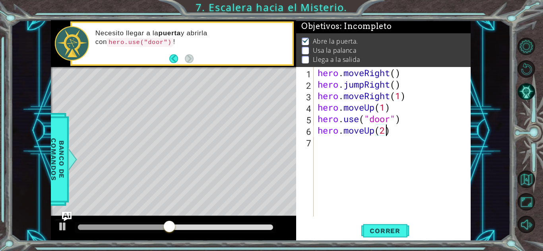
type textarea "hero.moveUp(2)"
click at [334, 140] on div "hero . moveRight ( ) hero . jumpRight ( ) hero . moveRight ( 1 ) hero . moveUp …" at bounding box center [394, 153] width 157 height 173
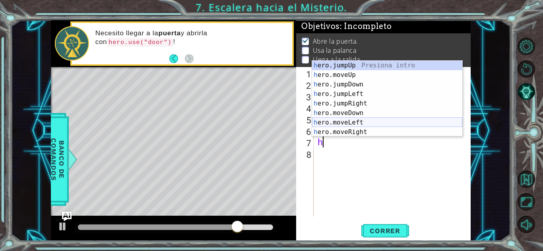
click at [367, 120] on div "h ero.jumpUp Presiona intro h ero.moveUp Presiona intro h ero.jumpDown Presiona…" at bounding box center [387, 108] width 150 height 95
type textarea "hero.moveLeft(1)"
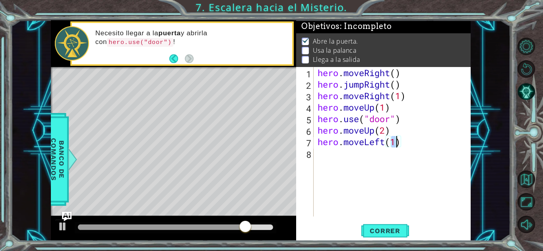
click at [325, 156] on div "hero . moveRight ( ) hero . jumpRight ( ) hero . moveRight ( 1 ) hero . moveUp …" at bounding box center [394, 153] width 157 height 173
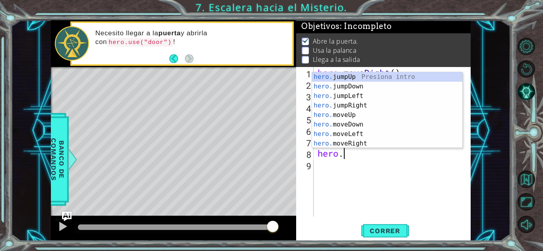
scroll to position [0, 1]
type textarea "hero.u"
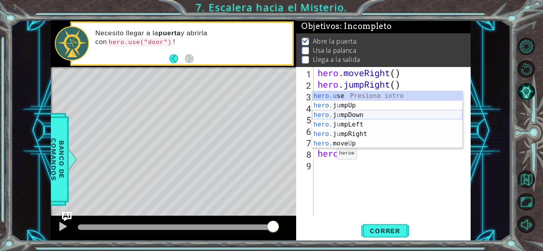
click at [332, 120] on div "hero.u se Presiona intro hero. j u mpUp Presiona intro hero. j u mpDown Presion…" at bounding box center [387, 129] width 150 height 76
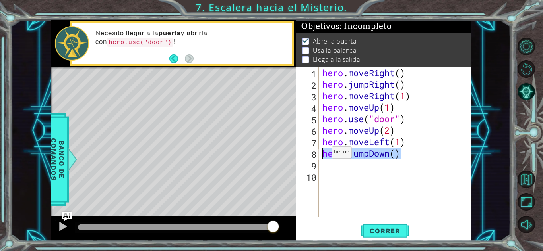
drag, startPoint x: 404, startPoint y: 156, endPoint x: 324, endPoint y: 155, distance: 79.9
click at [324, 155] on div "hero . moveRight ( ) hero . jumpRight ( ) hero . moveRight ( 1 ) hero . moveUp …" at bounding box center [397, 153] width 152 height 173
type textarea "hero.jumpDown()"
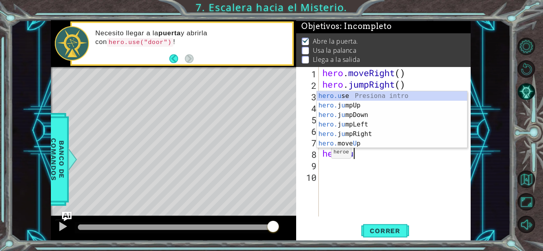
scroll to position [0, 1]
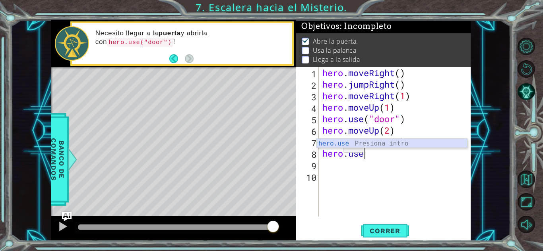
click at [339, 147] on div "hero.use Presiona intro" at bounding box center [392, 153] width 150 height 29
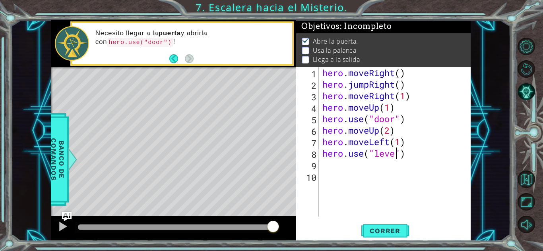
scroll to position [0, 4]
type textarea "hero.use("lever")"
click at [395, 233] on span "Correr" at bounding box center [384, 231] width 46 height 8
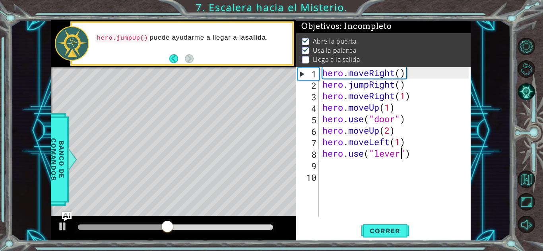
click at [335, 167] on div "hero . moveRight ( ) hero . jumpRight ( ) hero . moveRight ( 1 ) hero . moveUp …" at bounding box center [397, 153] width 152 height 173
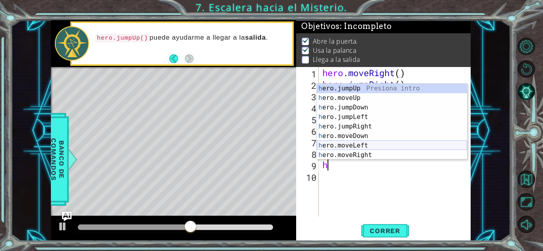
click at [374, 144] on div "h ero.jumpUp Presiona intro h ero.moveUp Presiona intro h ero.jumpDown Presiona…" at bounding box center [392, 131] width 150 height 95
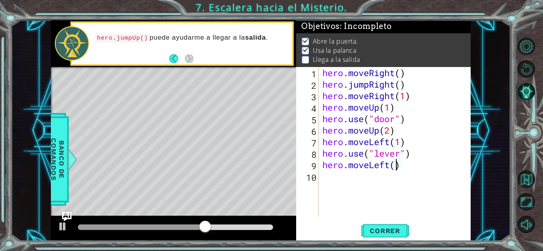
type textarea "hero.moveLeft(2)"
click at [323, 175] on div "hero . moveRight ( ) hero . jumpRight ( ) hero . moveRight ( 1 ) hero . moveUp …" at bounding box center [397, 153] width 152 height 173
type textarea "h"
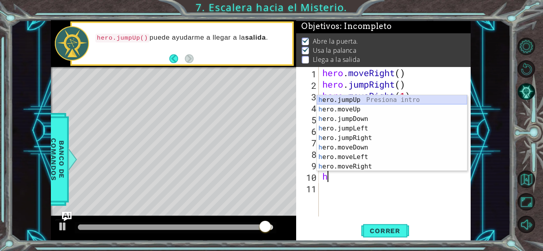
click at [337, 101] on div "h ero.jumpUp Presiona intro h ero.moveUp Presiona intro h ero.jumpDown Presiona…" at bounding box center [392, 142] width 150 height 95
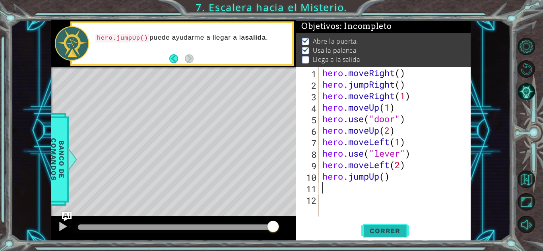
click at [381, 225] on button "Correr" at bounding box center [385, 230] width 48 height 17
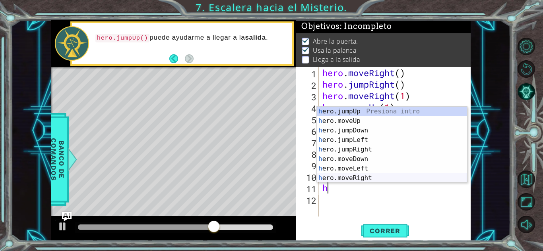
click at [347, 176] on div "h ero.jumpUp Presiona intro h ero.moveUp Presiona intro h ero.jumpDown Presiona…" at bounding box center [392, 154] width 150 height 95
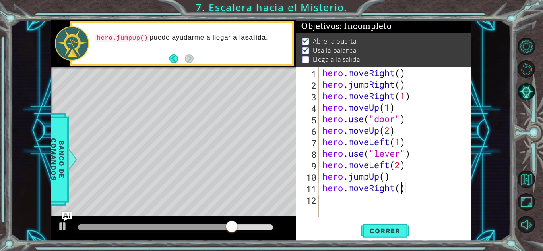
scroll to position [0, 4]
type textarea "hero.moveRight(2)"
click at [383, 232] on span "Correr" at bounding box center [384, 231] width 46 height 8
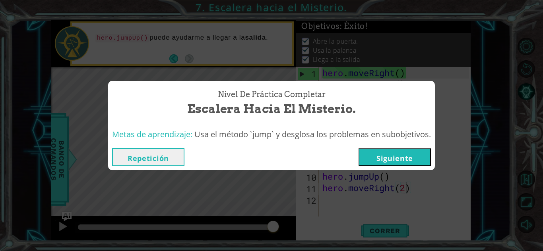
click at [397, 152] on button "Siguiente" at bounding box center [394, 158] width 72 height 18
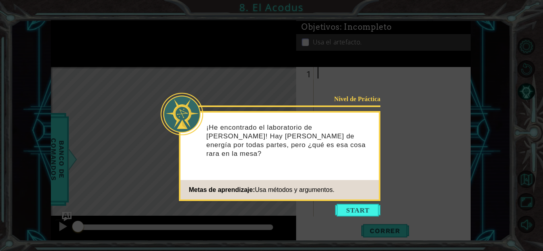
click at [361, 218] on icon at bounding box center [271, 125] width 543 height 251
click at [363, 209] on button "Start" at bounding box center [357, 210] width 45 height 13
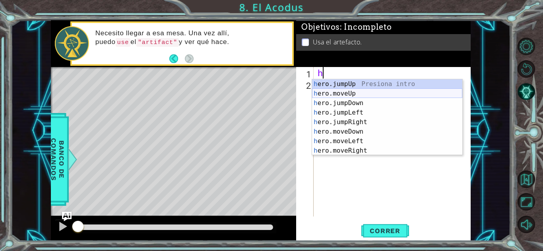
click at [348, 90] on div "h ero.jumpUp Presiona intro h ero.moveUp Presiona intro h ero.jumpDown Presiona…" at bounding box center [387, 126] width 150 height 95
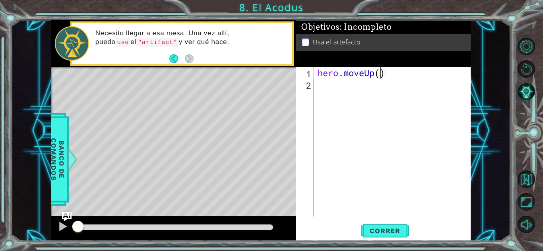
type textarea "hero.moveUp(2)"
click at [328, 89] on div "hero . moveUp ( 2 )" at bounding box center [394, 153] width 157 height 173
type textarea "h"
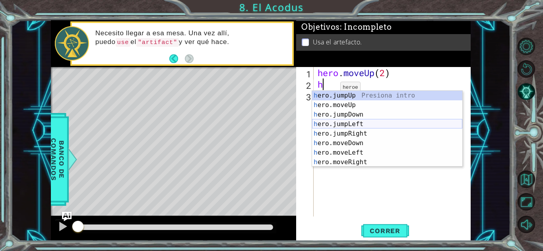
click at [359, 122] on div "h ero.jumpUp Presiona intro h ero.moveUp Presiona intro h ero.jumpDown Presiona…" at bounding box center [387, 138] width 150 height 95
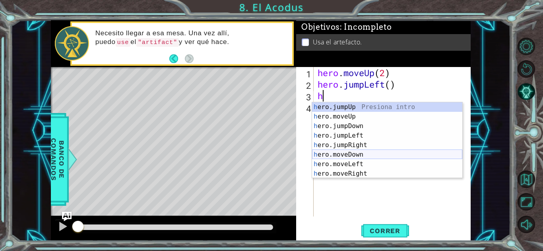
click at [369, 155] on div "h ero.jumpUp Presiona intro h ero.moveUp Presiona intro h ero.jumpDown Presiona…" at bounding box center [387, 149] width 150 height 95
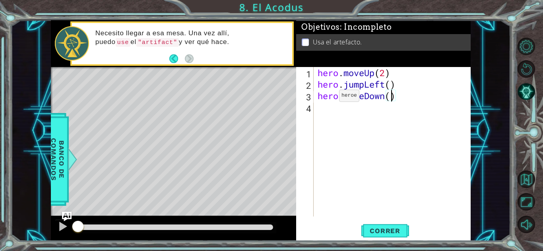
type textarea "hero.moveDown(2)"
click at [321, 112] on div "hero . moveUp ( 2 ) hero . jumpLeft ( ) hero . moveDown ( 2 )" at bounding box center [394, 153] width 157 height 173
type textarea "h"
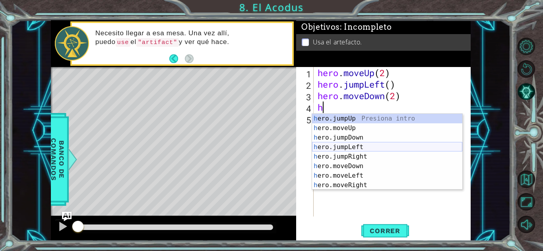
click at [352, 145] on div "h ero.jumpUp Presiona intro h ero.moveUp Presiona intro h ero.jumpDown Presiona…" at bounding box center [387, 161] width 150 height 95
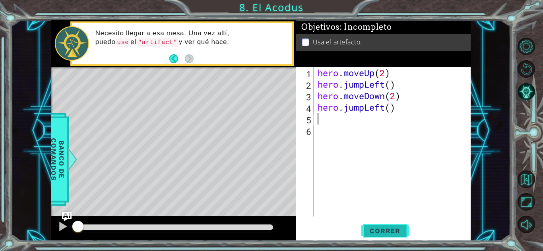
click at [372, 232] on span "Correr" at bounding box center [384, 231] width 46 height 8
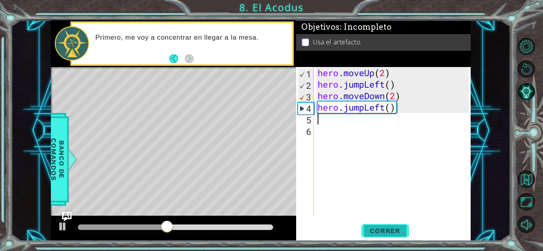
click at [372, 232] on span "Correr" at bounding box center [384, 231] width 46 height 8
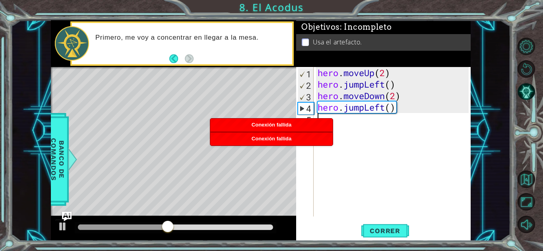
click at [347, 200] on div "hero . moveUp ( 2 ) hero . jumpLeft ( ) hero . moveDown ( 2 ) hero . jumpLeft (…" at bounding box center [394, 153] width 157 height 173
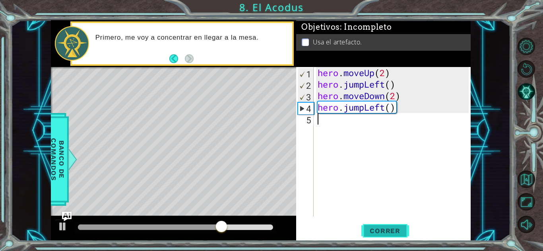
click at [383, 232] on span "Correr" at bounding box center [384, 231] width 46 height 8
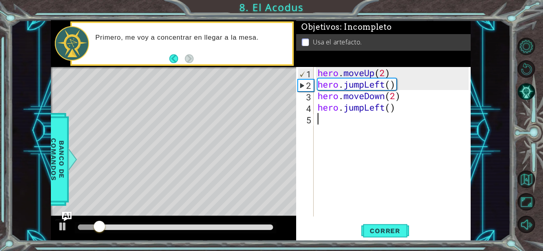
click at [219, 133] on div "Level Map" at bounding box center [234, 184] width 367 height 234
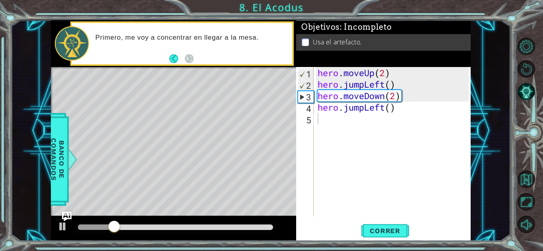
click at [219, 133] on div "Level Map" at bounding box center [234, 184] width 367 height 234
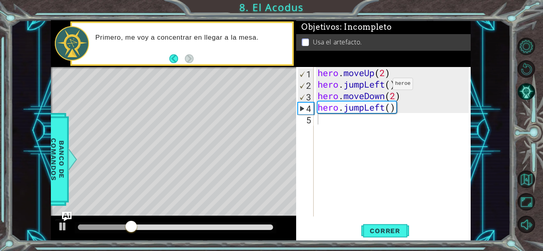
click at [380, 86] on div "hero . moveUp ( 2 ) hero . jumpLeft ( ) hero . moveDown ( 2 ) hero . jumpLeft (…" at bounding box center [394, 153] width 157 height 173
click at [407, 87] on div "hero . moveUp ( 2 ) hero . jumpLeft ( ) hero . moveDown ( 2 ) hero . jumpLeft (…" at bounding box center [394, 153] width 157 height 173
click at [392, 85] on div "hero . moveUp ( 2 ) hero . jumpLeft ( ) hero . moveDown ( 2 ) hero . jumpLeft (…" at bounding box center [394, 153] width 157 height 173
click at [387, 230] on span "Correr" at bounding box center [384, 231] width 46 height 8
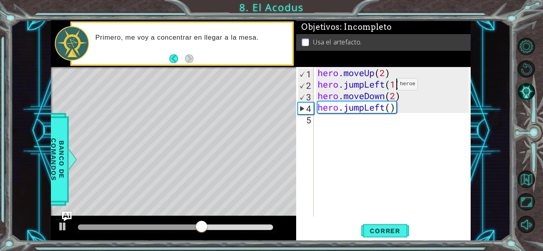
click at [385, 86] on div "hero . moveUp ( 2 ) hero . jumpLeft ( 1 ) hero . moveDown ( 2 ) hero . jumpLeft…" at bounding box center [394, 153] width 157 height 173
click at [363, 85] on div "hero . moveUp ( 2 ) hero . jumpLeft ( 1 ) hero . moveDown ( 2 ) hero . jumpLeft…" at bounding box center [394, 153] width 157 height 173
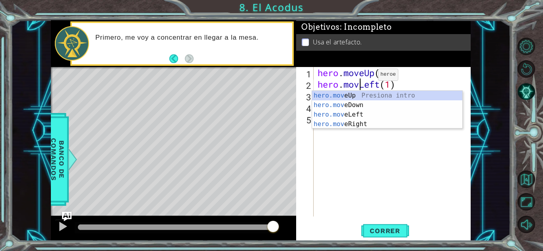
scroll to position [0, 2]
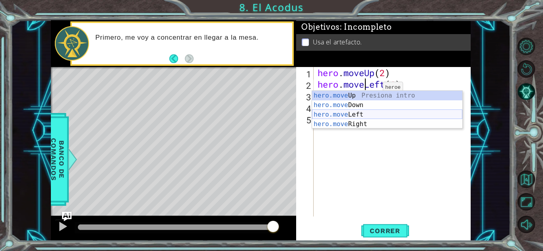
click at [367, 116] on div "hero.move Up Presiona intro hero.move Down Presiona intro hero.move Left Presio…" at bounding box center [387, 119] width 150 height 57
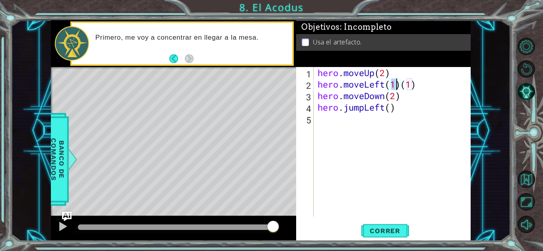
click at [417, 88] on div "hero . moveUp ( 2 ) hero . moveLeft ( 1 ) ( 1 ) hero . moveDown ( 2 ) hero . ju…" at bounding box center [394, 153] width 157 height 173
click at [416, 88] on div "hero . moveUp ( 2 ) hero . moveLeft ( 1 ) ( 1 ) hero . moveDown ( 2 ) hero . ju…" at bounding box center [394, 153] width 157 height 173
click at [394, 87] on div "hero . moveUp ( 2 ) hero . moveLeft ( 1 ) hero . moveDown ( 2 ) hero . jumpLeft…" at bounding box center [394, 153] width 157 height 173
type textarea "hero.moveLeft()"
click at [377, 230] on span "Correr" at bounding box center [384, 231] width 46 height 8
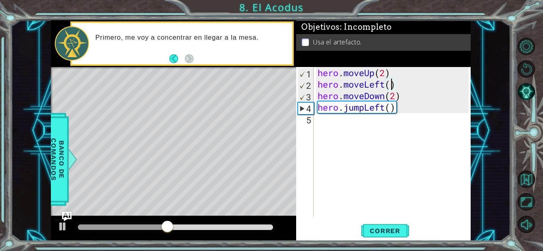
click at [329, 133] on div "hero . moveUp ( 2 ) hero . moveLeft ( ) hero . moveDown ( 2 ) hero . jumpLeft (…" at bounding box center [394, 153] width 157 height 173
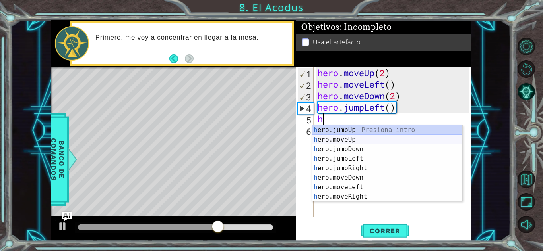
click at [348, 141] on div "h ero.jumpUp Presiona intro h ero.moveUp Presiona intro h ero.jumpDown Presiona…" at bounding box center [387, 173] width 150 height 95
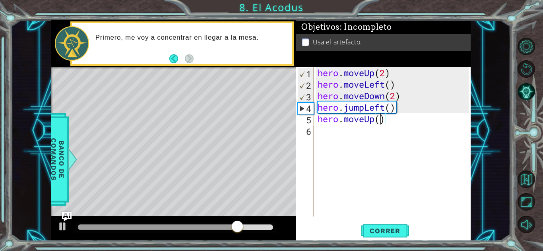
type textarea "hero.moveUp(2)"
click at [345, 133] on div "hero . moveUp ( 2 ) hero . moveLeft ( ) hero . moveDown ( 2 ) hero . jumpLeft (…" at bounding box center [394, 153] width 157 height 173
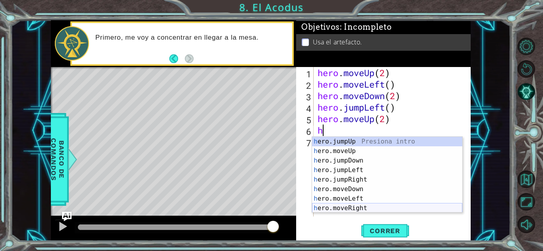
click at [361, 207] on div "h ero.jumpUp Presiona intro h ero.moveUp Presiona intro h ero.jumpDown Presiona…" at bounding box center [387, 184] width 150 height 95
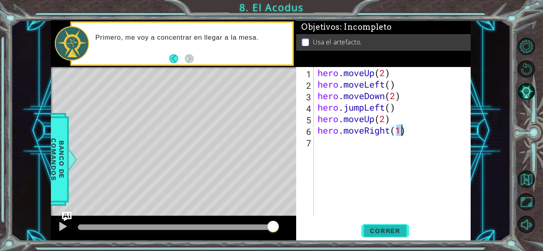
type textarea "hero.moveRight(1)"
click at [377, 234] on span "Correr" at bounding box center [384, 231] width 46 height 8
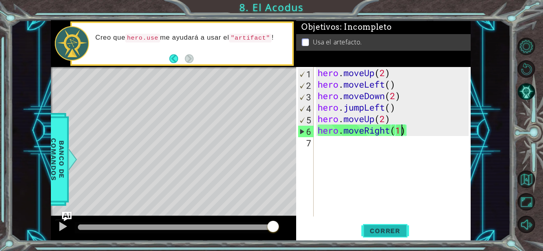
click at [377, 234] on span "Correr" at bounding box center [384, 231] width 46 height 8
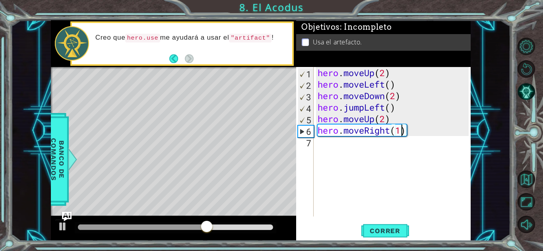
click at [321, 144] on div "hero . moveUp ( 2 ) hero . moveLeft ( ) hero . moveDown ( 2 ) hero . jumpLeft (…" at bounding box center [394, 153] width 157 height 173
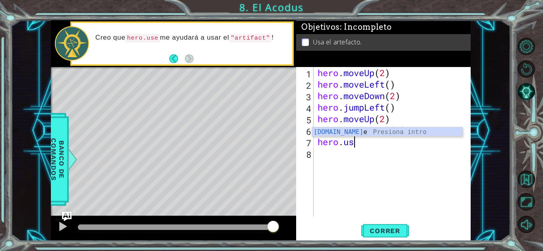
scroll to position [0, 1]
click at [374, 132] on div "hero.use Presiona intro" at bounding box center [387, 142] width 150 height 29
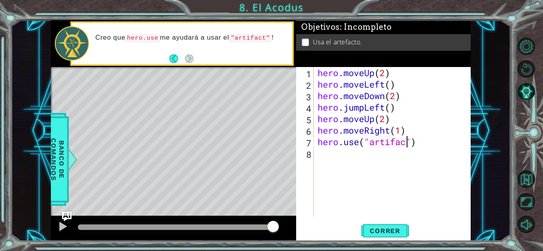
scroll to position [0, 4]
type textarea "hero.use("artifact")"
click at [384, 236] on button "Correr" at bounding box center [385, 230] width 48 height 17
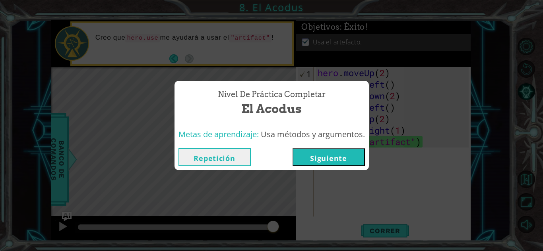
click at [336, 158] on button "Siguiente" at bounding box center [328, 158] width 72 height 18
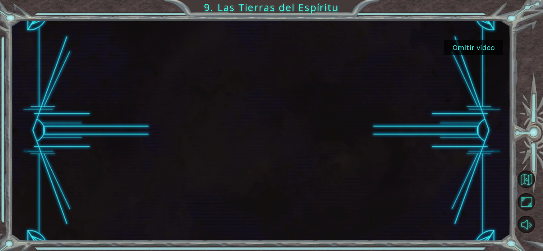
click at [477, 54] on button "Omitir video" at bounding box center [473, 47] width 60 height 15
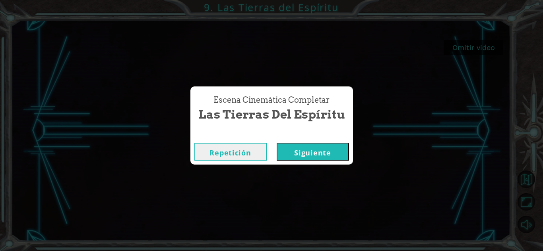
click at [323, 153] on button "Siguiente" at bounding box center [312, 152] width 72 height 18
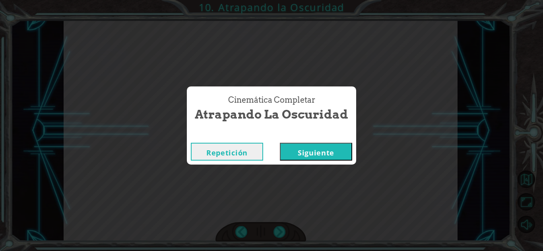
click at [321, 145] on button "Siguiente" at bounding box center [316, 152] width 72 height 18
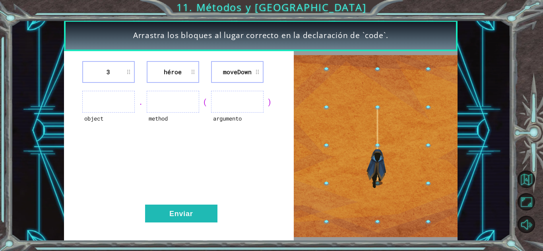
click at [190, 75] on li "héroe" at bounding box center [173, 72] width 52 height 22
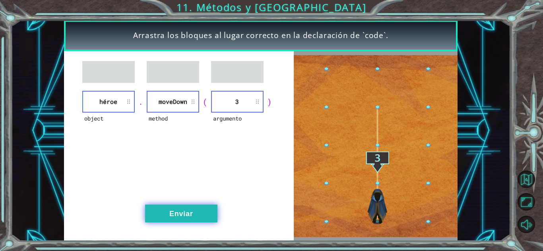
click at [193, 212] on button "Enviar" at bounding box center [181, 214] width 72 height 18
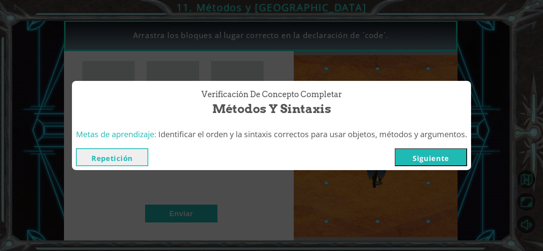
click at [450, 161] on button "Siguiente" at bounding box center [430, 158] width 72 height 18
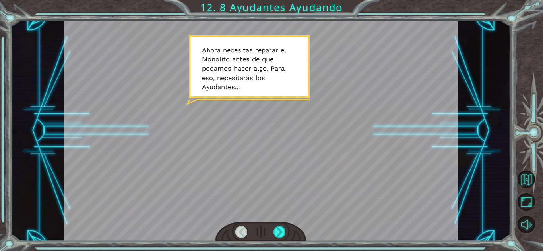
click at [273, 233] on div at bounding box center [260, 232] width 91 height 20
click at [280, 233] on div at bounding box center [279, 232] width 12 height 12
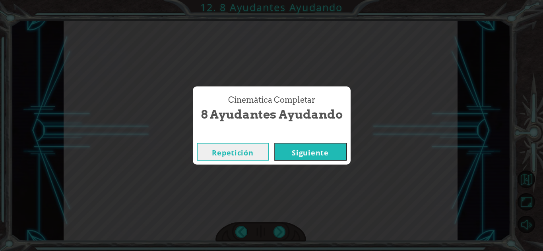
click at [295, 148] on button "Siguiente" at bounding box center [310, 152] width 72 height 18
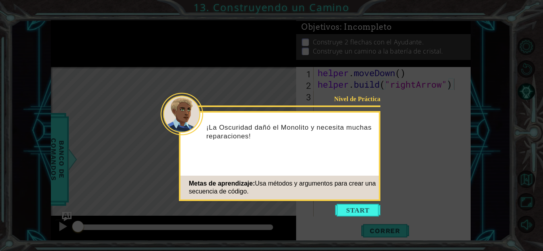
click at [295, 148] on div "¡La Oscuridad dañó el Monolito y necesita muchas reparaciones!" at bounding box center [279, 136] width 198 height 40
click at [339, 211] on button "Start" at bounding box center [357, 210] width 45 height 13
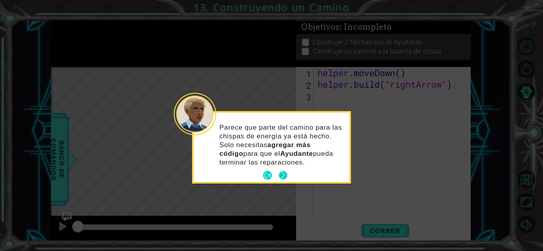
click at [283, 174] on button "Next" at bounding box center [282, 175] width 9 height 9
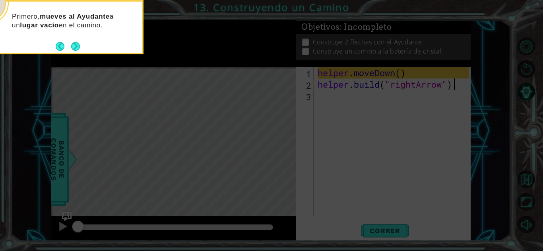
click at [75, 53] on div "Primero, mueves al Ayudante a un lugar vacío en el camino." at bounding box center [64, 27] width 159 height 54
click at [77, 46] on button "Next" at bounding box center [75, 46] width 9 height 9
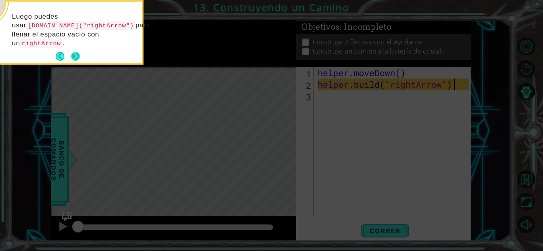
click at [77, 56] on button "Next" at bounding box center [75, 56] width 9 height 9
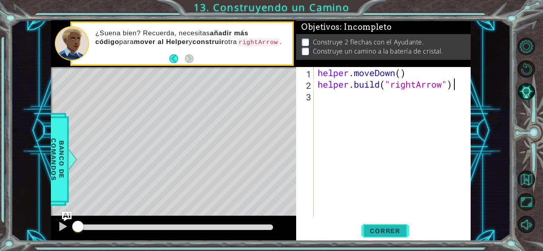
click at [400, 233] on span "Correr" at bounding box center [384, 231] width 46 height 8
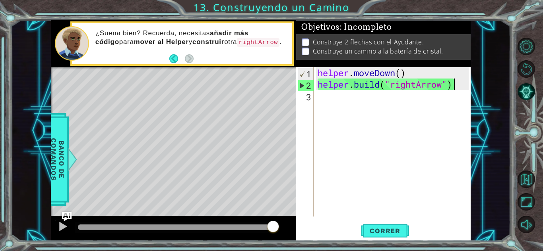
click at [333, 110] on div "helper . moveDown ( ) helper . build ( "rightArrow" )" at bounding box center [394, 153] width 157 height 173
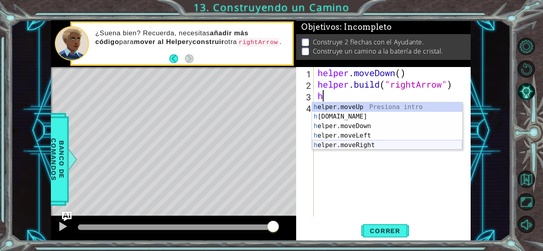
click at [364, 146] on div "h elper.moveUp Presiona intro h [DOMAIN_NAME] Presiona intro h elper.moveDown P…" at bounding box center [387, 135] width 150 height 67
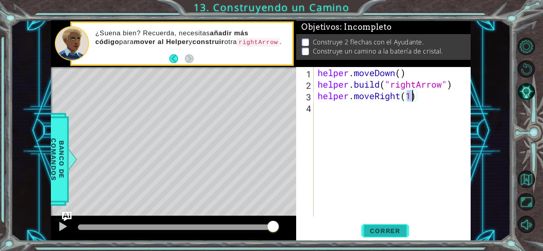
click at [386, 236] on button "Correr" at bounding box center [385, 230] width 48 height 17
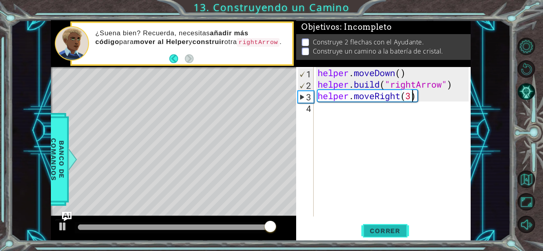
scroll to position [0, 4]
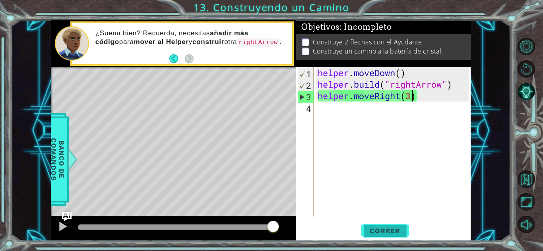
click at [380, 232] on span "Correr" at bounding box center [384, 231] width 46 height 8
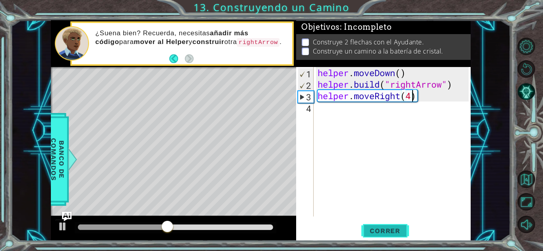
type textarea "helper.moveRight(4)"
click at [375, 230] on span "Correr" at bounding box center [384, 231] width 46 height 8
click at [349, 113] on div "helper . moveDown ( ) helper . build ( "rightArrow" ) helper . moveRight ( 4 )" at bounding box center [394, 153] width 157 height 173
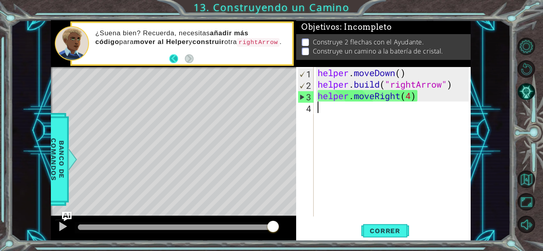
click at [172, 59] on button "Back" at bounding box center [176, 58] width 15 height 9
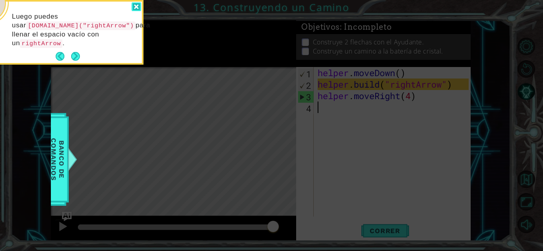
click at [140, 5] on div at bounding box center [136, 6] width 10 height 9
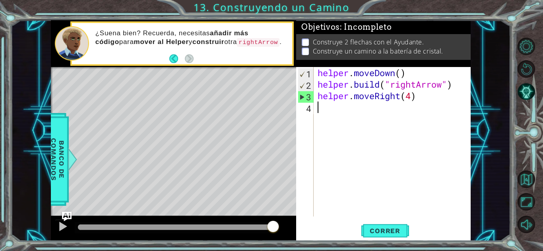
click at [416, 98] on div "helper . moveDown ( ) helper . build ( "rightArrow" ) helper . moveRight ( 4 )" at bounding box center [394, 153] width 157 height 173
drag, startPoint x: 417, startPoint y: 99, endPoint x: 322, endPoint y: 100, distance: 94.5
click at [322, 100] on div "helper . moveDown ( ) helper . build ( "rightArrow" ) helper . moveRight ( 4 )" at bounding box center [394, 153] width 157 height 173
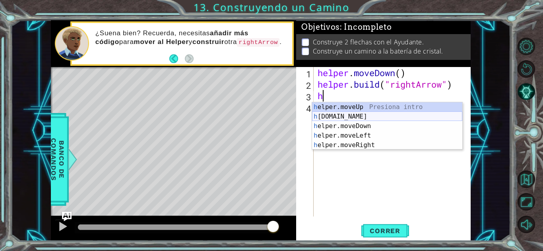
click at [334, 115] on div "h elper.moveUp Presiona intro h [DOMAIN_NAME] Presiona intro h elper.moveDown P…" at bounding box center [387, 135] width 150 height 67
type textarea "[DOMAIN_NAME]("rightArrow")"
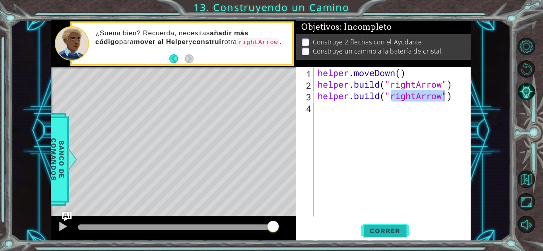
click at [386, 234] on span "Correr" at bounding box center [384, 231] width 46 height 8
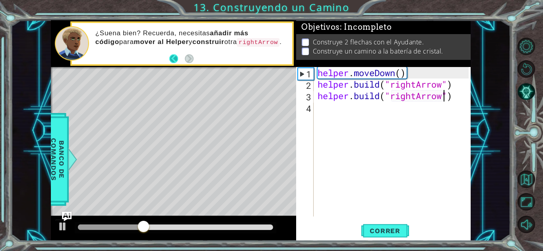
click at [175, 59] on button "Back" at bounding box center [176, 58] width 15 height 9
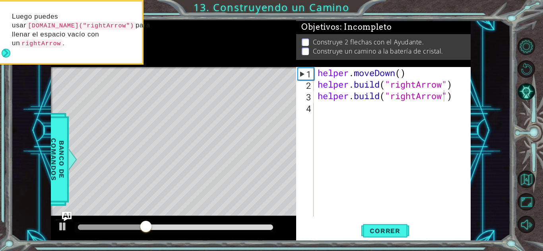
click at [0, 0] on icon at bounding box center [0, 0] width 0 height 0
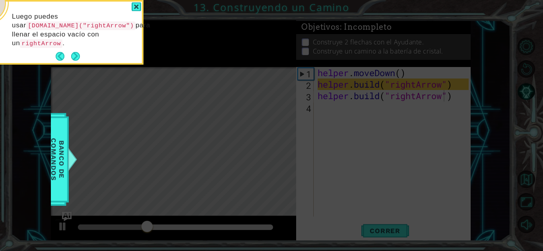
click at [175, 59] on icon at bounding box center [271, 38] width 543 height 428
click at [60, 54] on button "Back" at bounding box center [63, 56] width 15 height 9
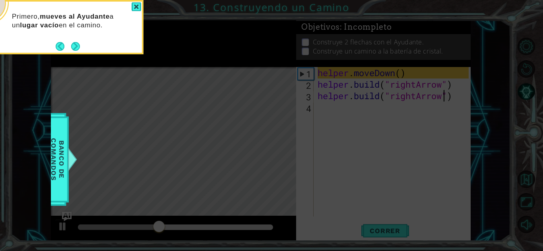
click at [60, 54] on icon at bounding box center [271, 38] width 543 height 428
click at [60, 43] on button "Back" at bounding box center [63, 46] width 15 height 9
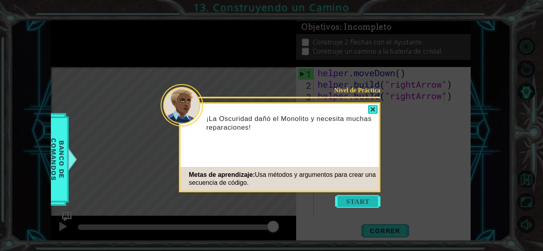
click at [346, 201] on button "Start" at bounding box center [357, 201] width 45 height 13
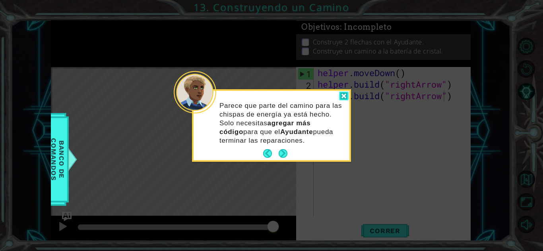
click at [344, 99] on div at bounding box center [344, 96] width 10 height 9
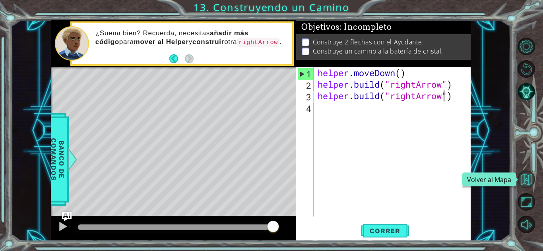
click at [530, 181] on button "Volver al Mapa" at bounding box center [525, 179] width 17 height 17
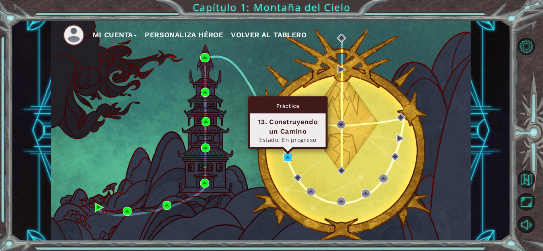
click at [287, 158] on img at bounding box center [287, 157] width 9 height 9
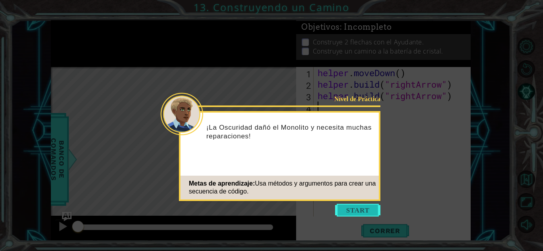
click at [353, 211] on button "Start" at bounding box center [357, 210] width 45 height 13
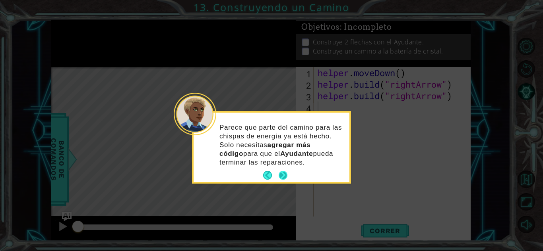
click at [284, 177] on button "Next" at bounding box center [282, 175] width 9 height 9
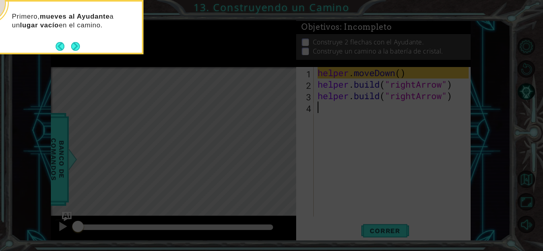
click at [284, 177] on icon at bounding box center [271, 38] width 543 height 428
click at [71, 47] on button "Next" at bounding box center [75, 46] width 9 height 9
